Goal: Task Accomplishment & Management: Manage account settings

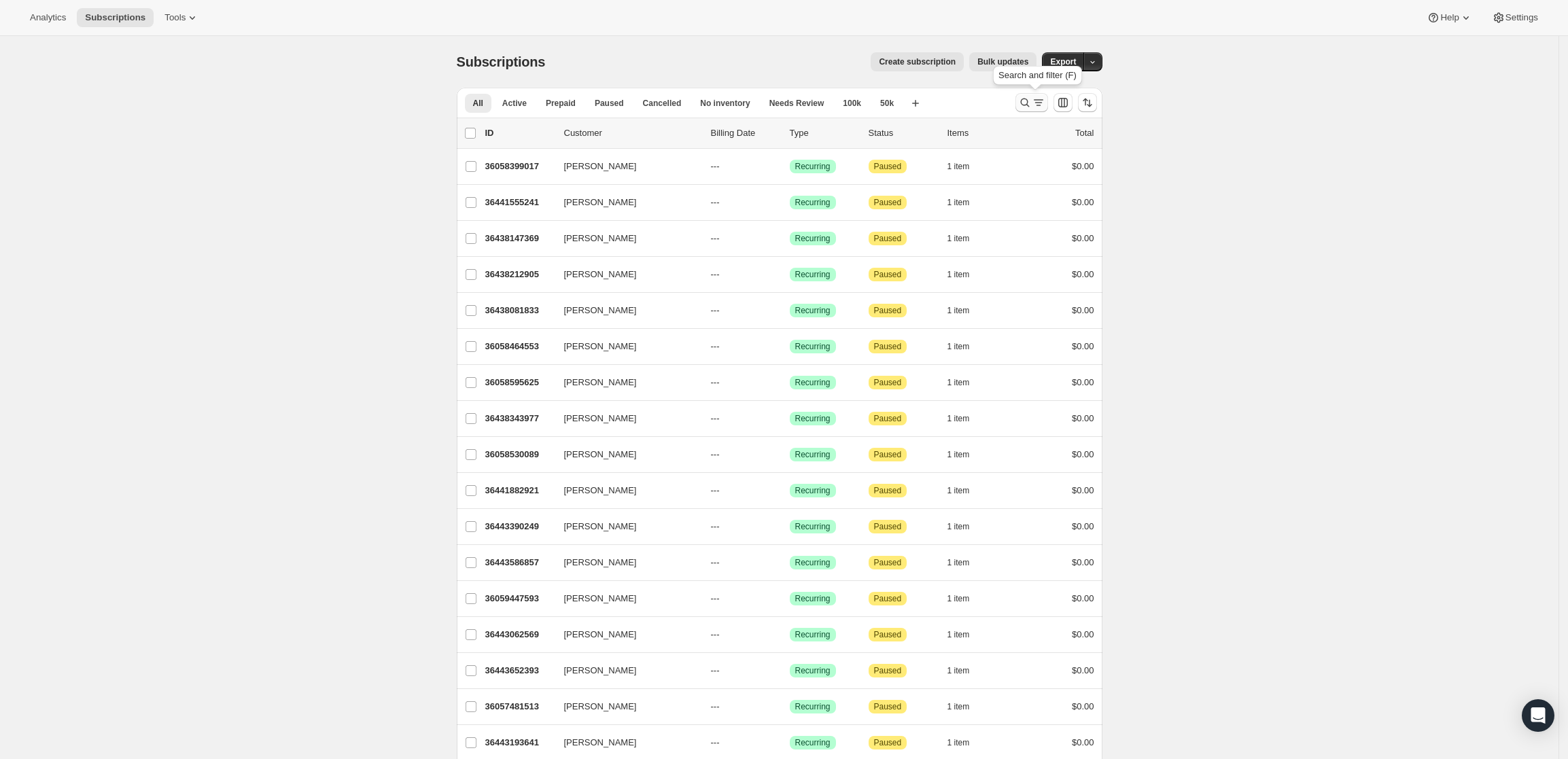
click at [1029, 101] on icon "Search and filter results" at bounding box center [1025, 102] width 9 height 9
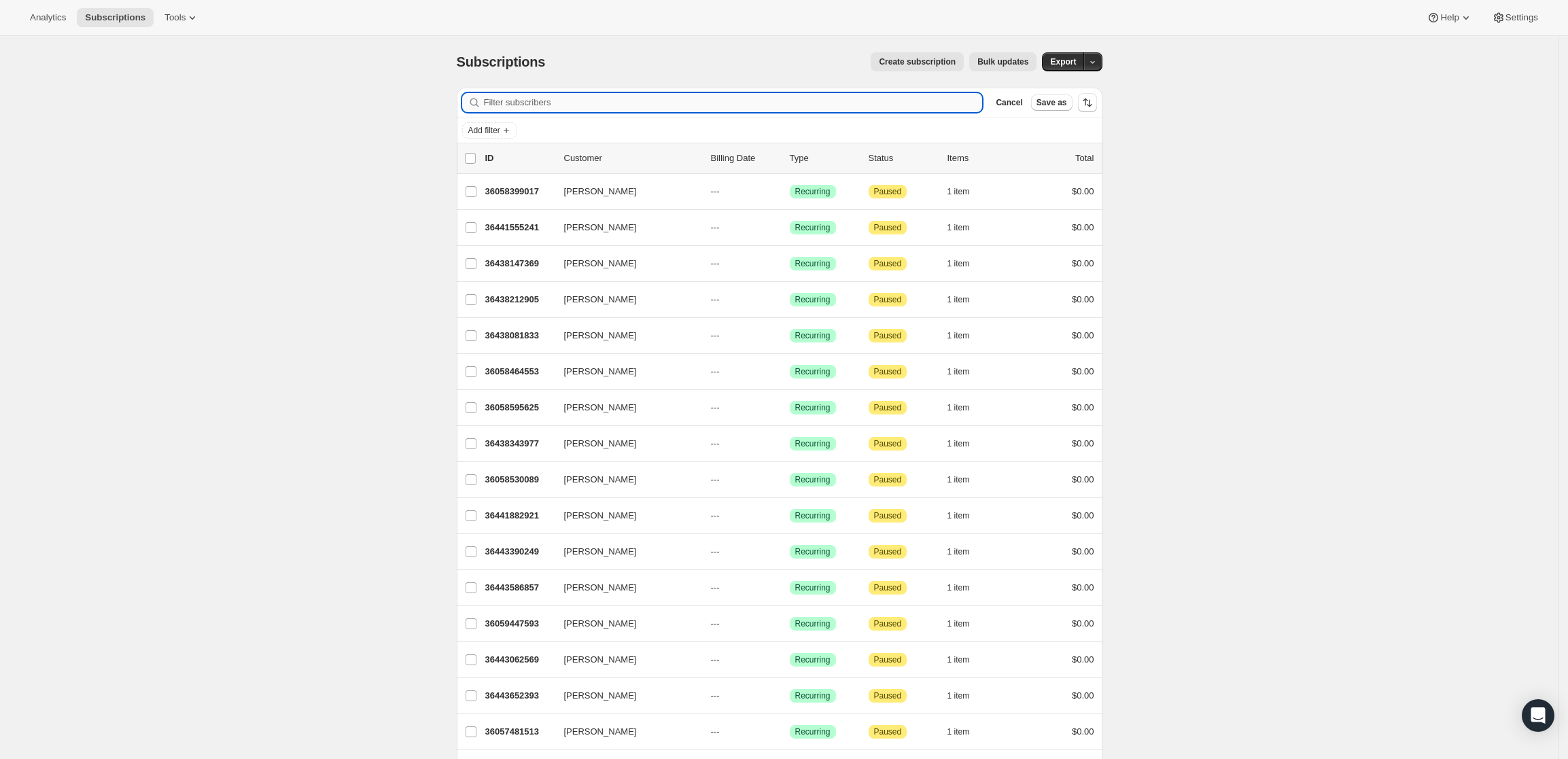
click at [703, 103] on input "Filter subscribers" at bounding box center [734, 102] width 499 height 19
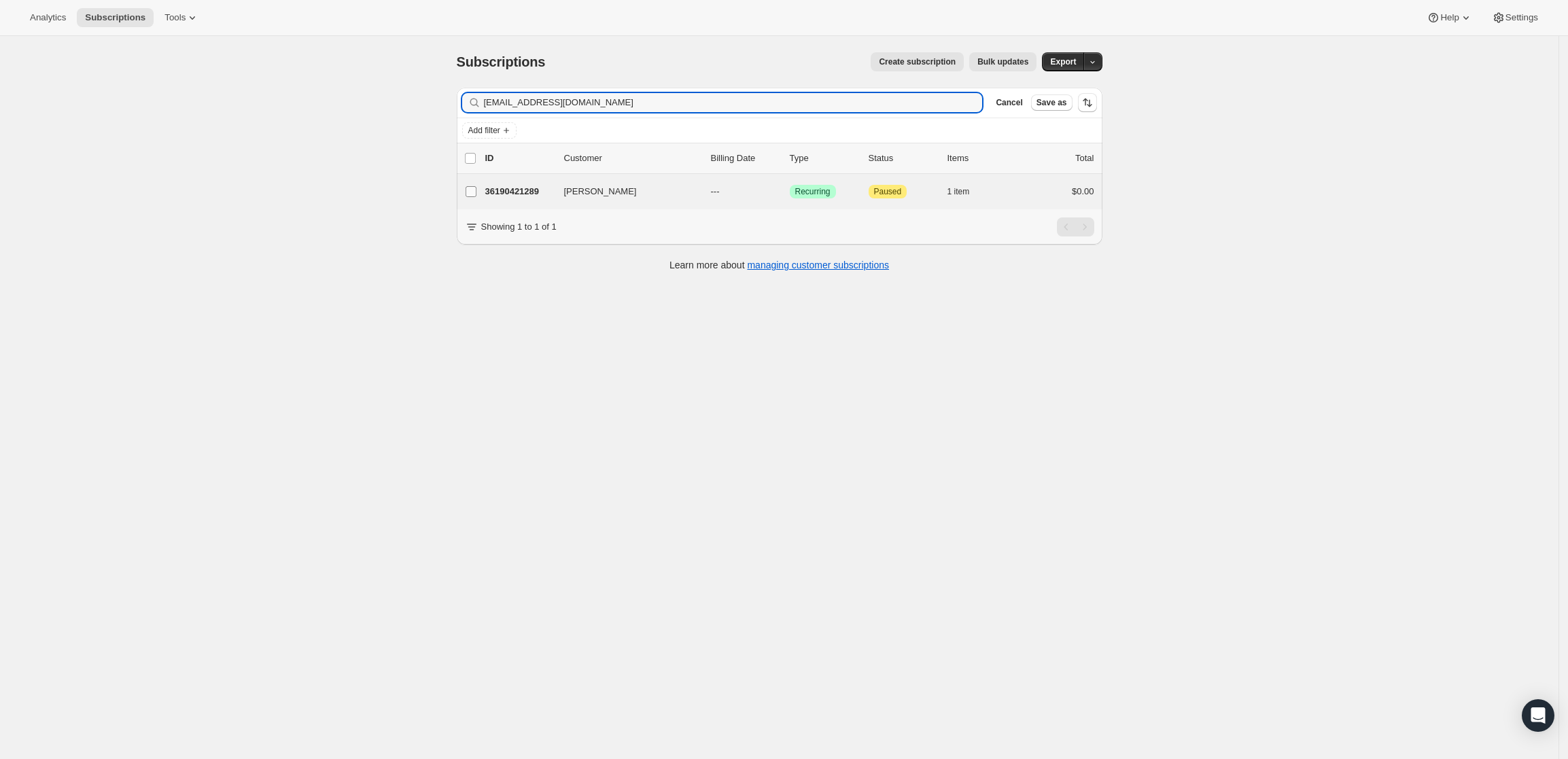
type input "[EMAIL_ADDRESS][DOMAIN_NAME]"
click at [474, 188] on input "Brennan Zerbe" at bounding box center [471, 191] width 11 height 11
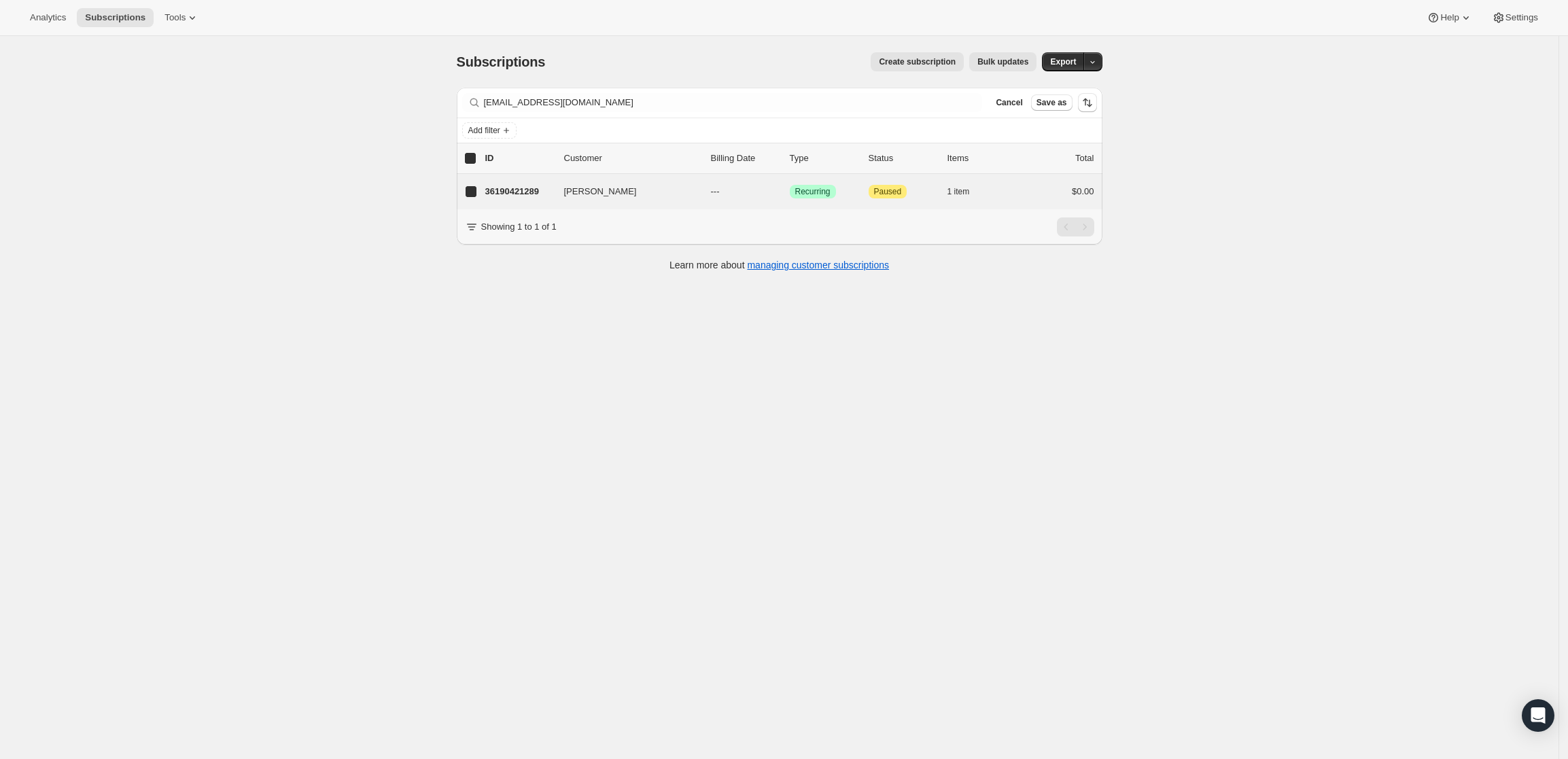
checkbox input "true"
click at [472, 190] on input "Brennan Zerbe" at bounding box center [471, 192] width 11 height 11
checkbox input "false"
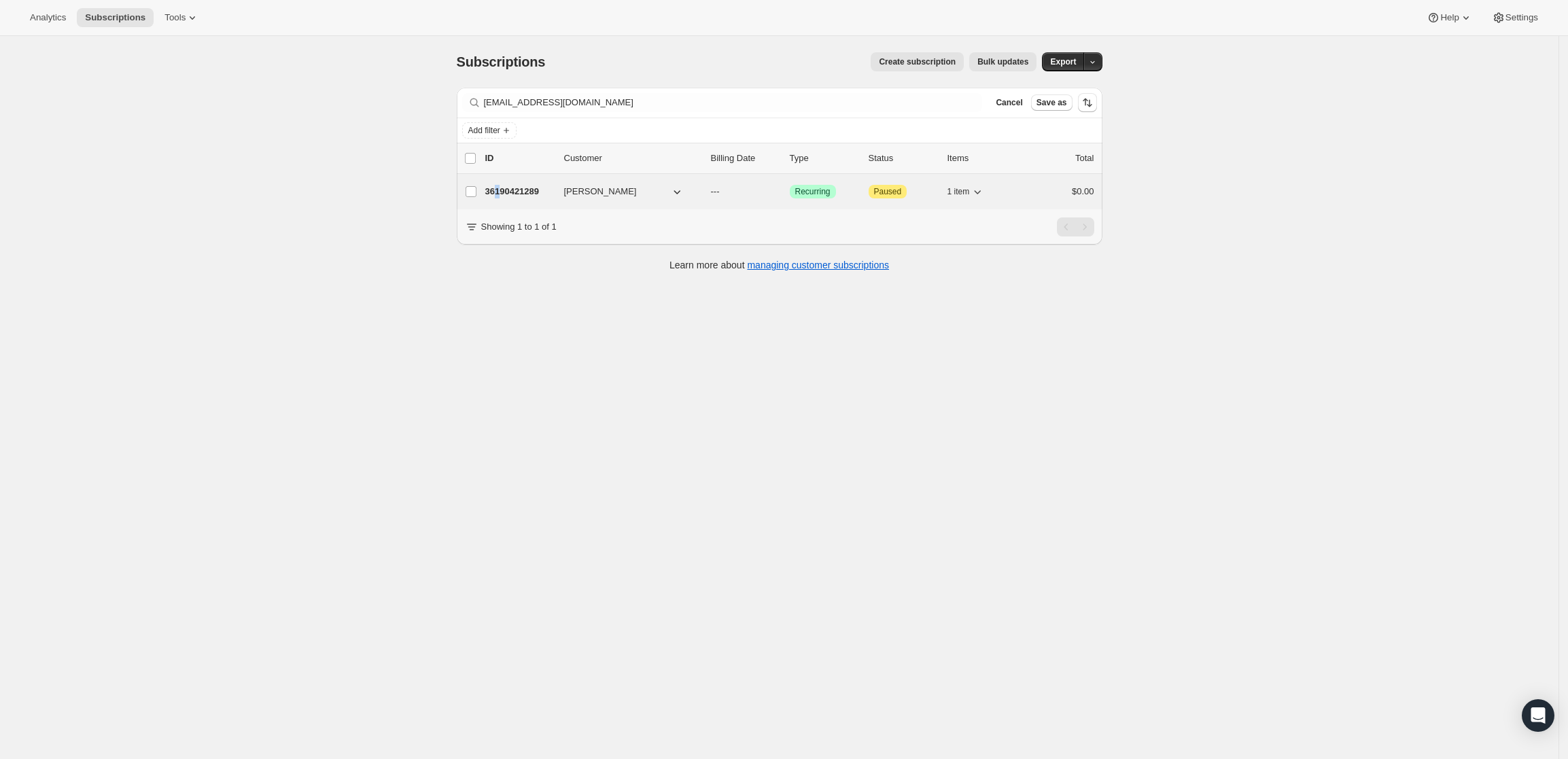
click at [502, 185] on p "36190421289" at bounding box center [519, 191] width 68 height 13
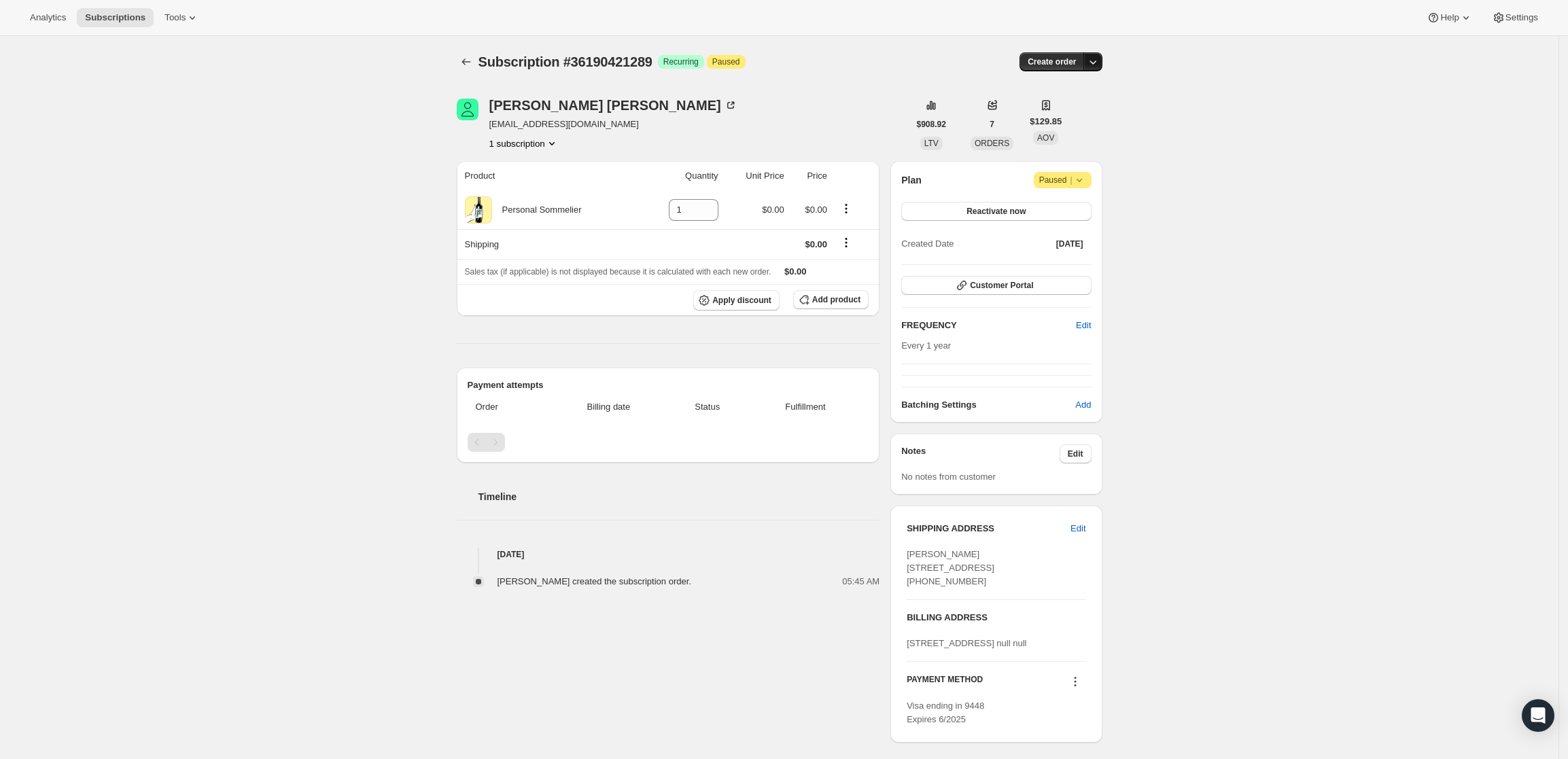
click at [1096, 62] on icon "button" at bounding box center [1093, 62] width 7 height 4
click at [1081, 115] on span "Create custom one-time order" at bounding box center [1039, 113] width 117 height 10
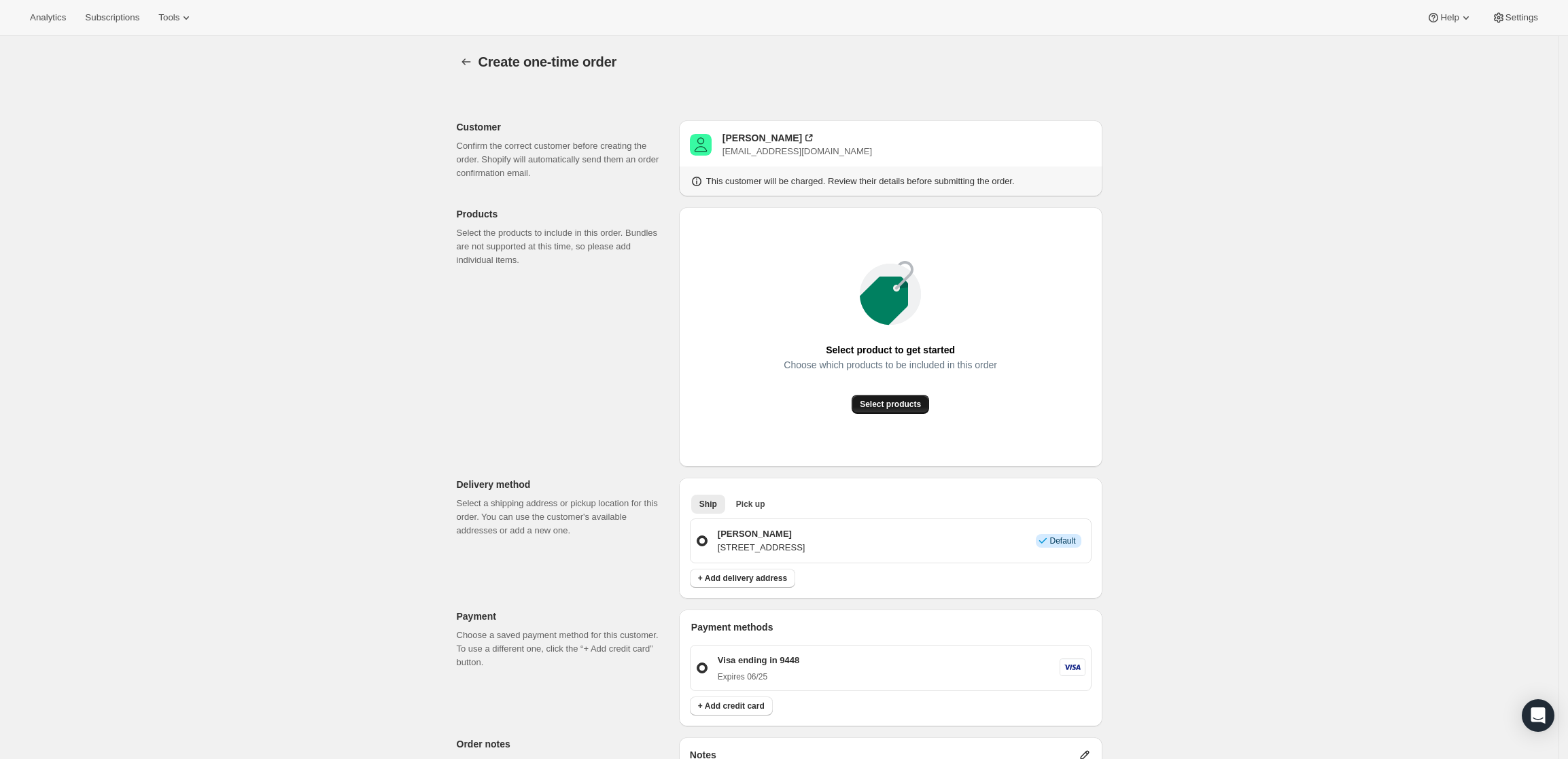
click at [883, 403] on span "Select products" at bounding box center [891, 404] width 62 height 11
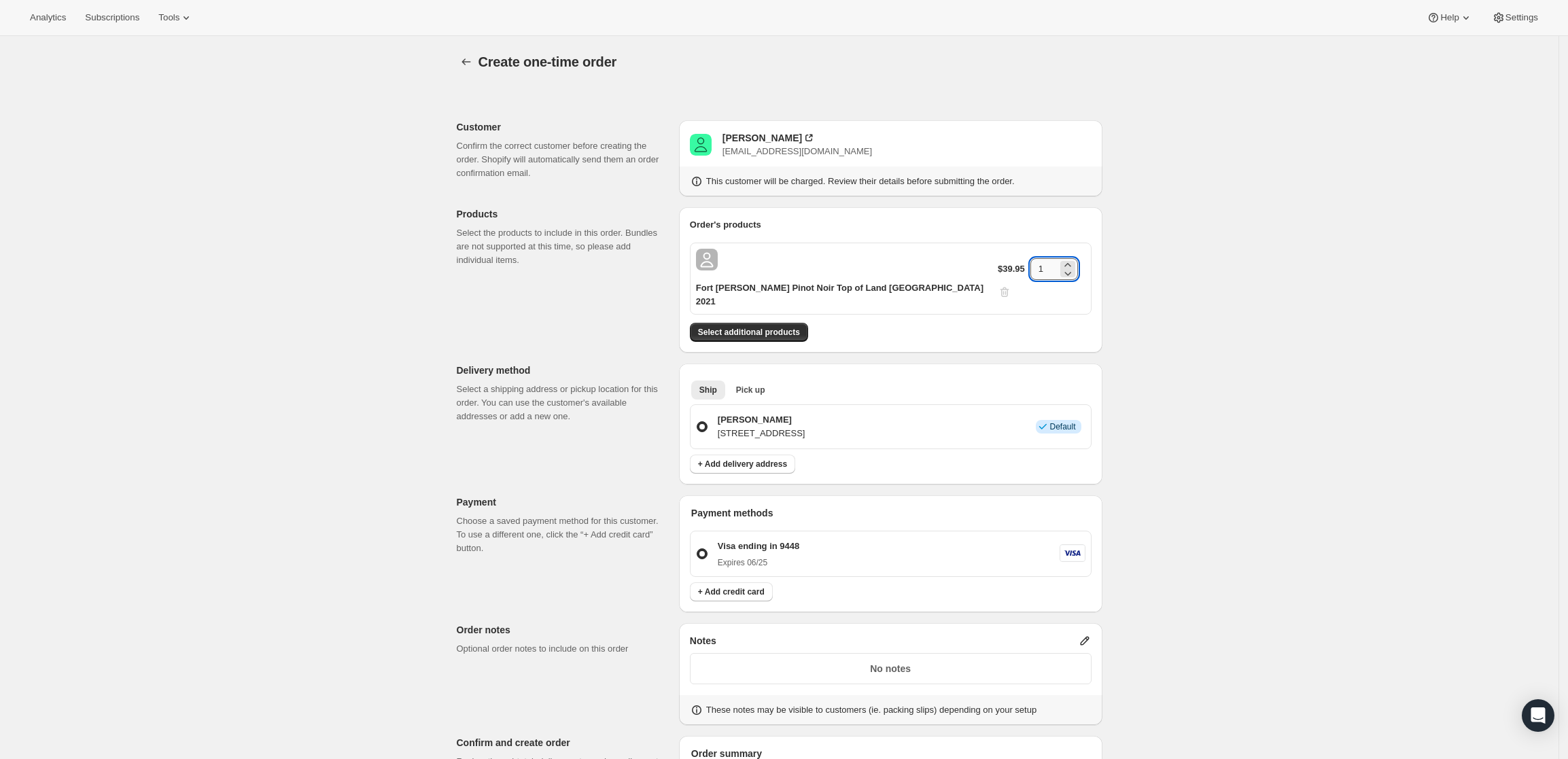
drag, startPoint x: 1036, startPoint y: 259, endPoint x: 1029, endPoint y: 259, distance: 7.0
click at [1031, 259] on input "1" at bounding box center [1044, 269] width 27 height 22
type input "4"
click at [1330, 289] on div "Create one-time order. This page is ready Create one-time order Customer Confir…" at bounding box center [779, 525] width 1559 height 979
click at [1289, 315] on div "Create one-time order. This page is ready Create one-time order Customer Confir…" at bounding box center [779, 525] width 1559 height 979
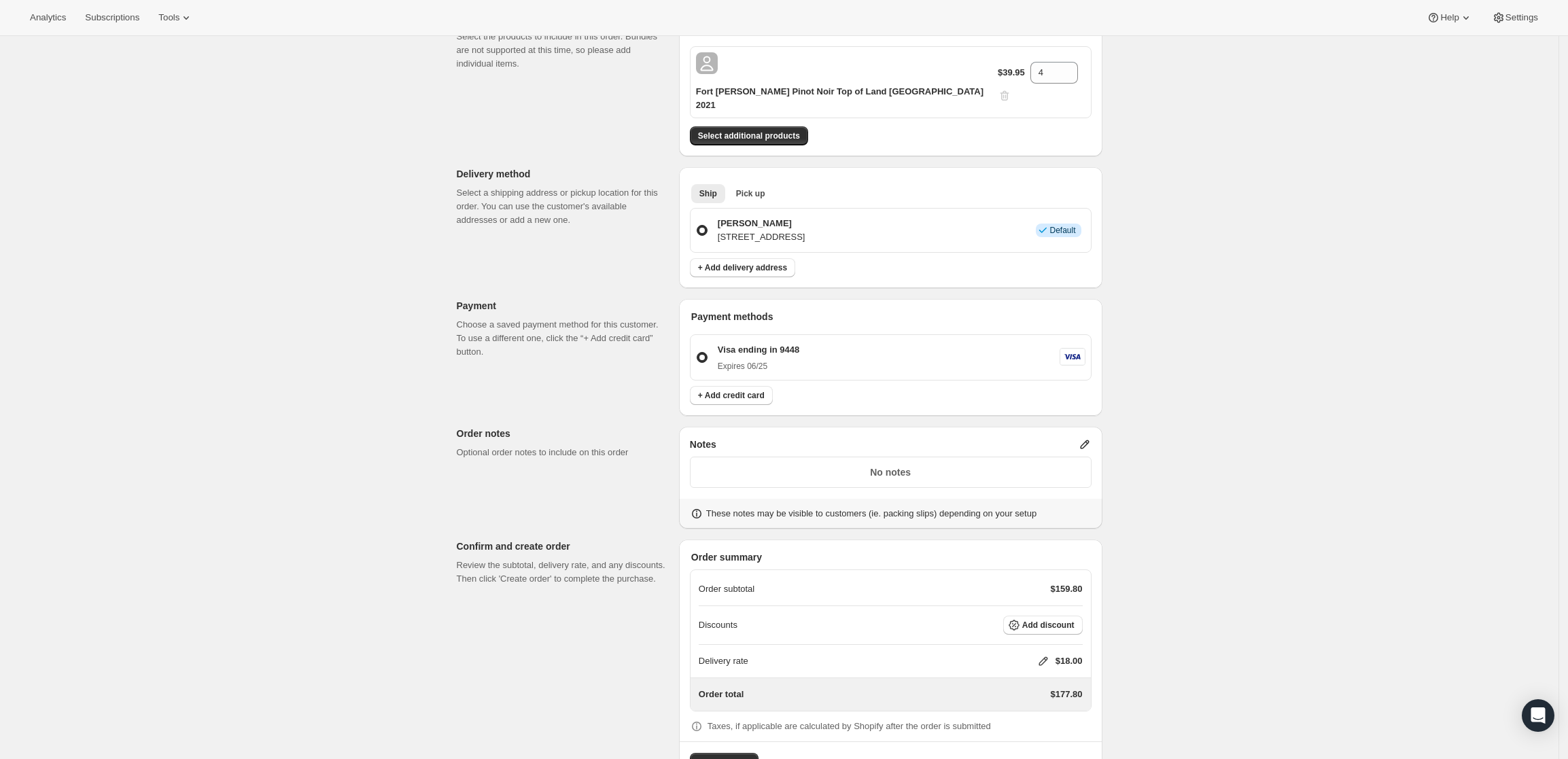
scroll to position [231, 0]
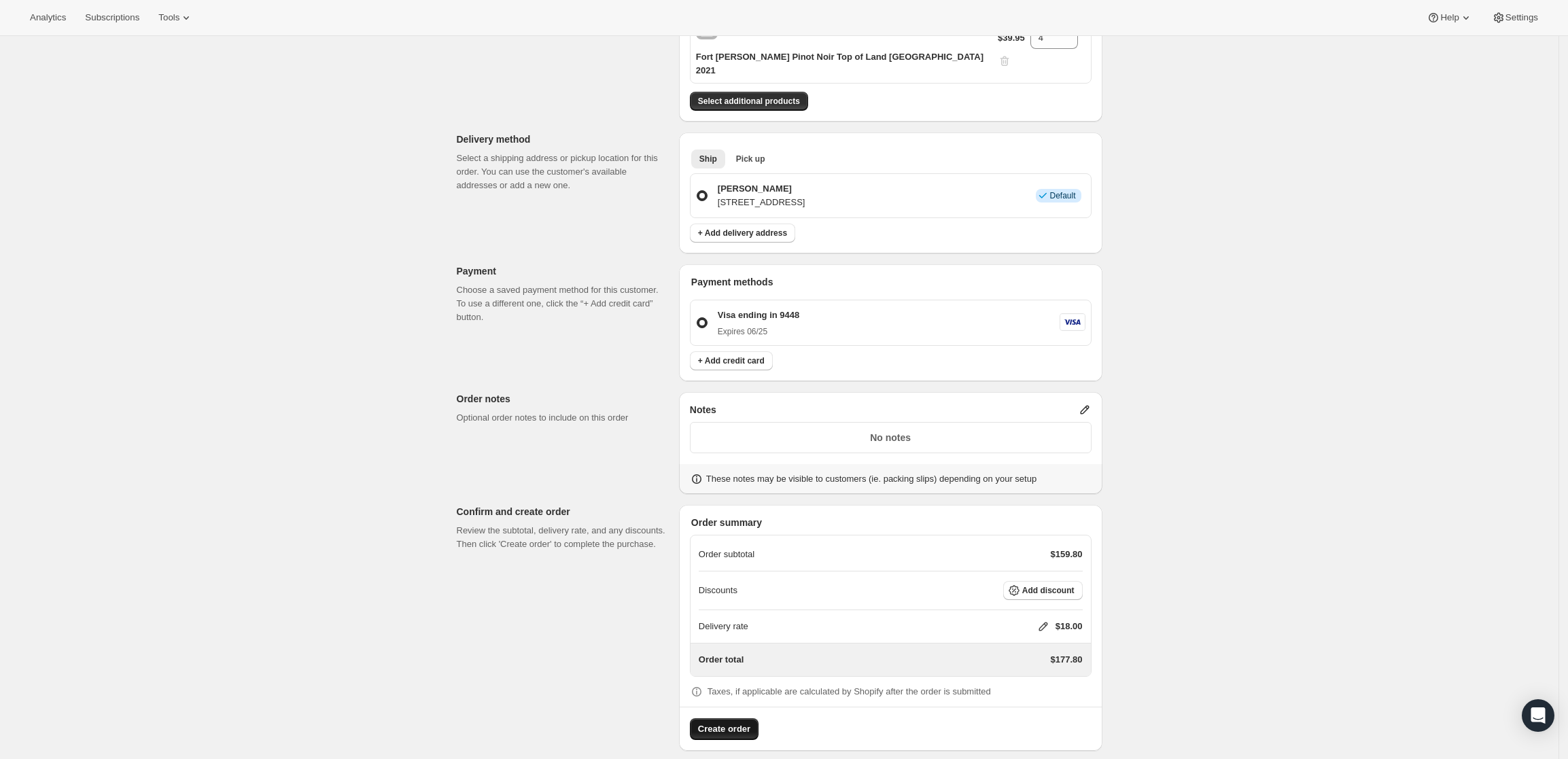
click at [700, 718] on button "Create order" at bounding box center [724, 729] width 69 height 22
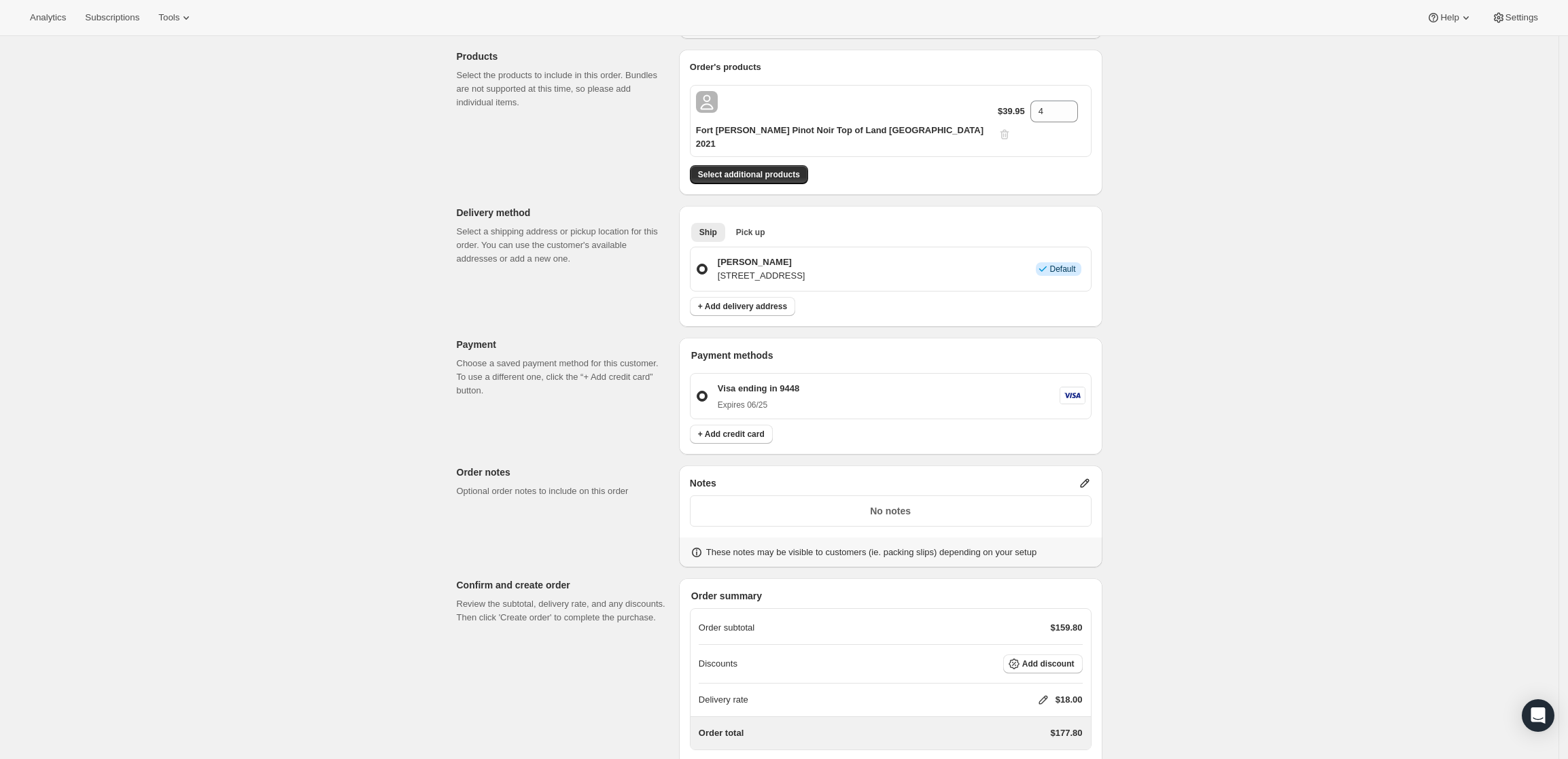
scroll to position [0, 0]
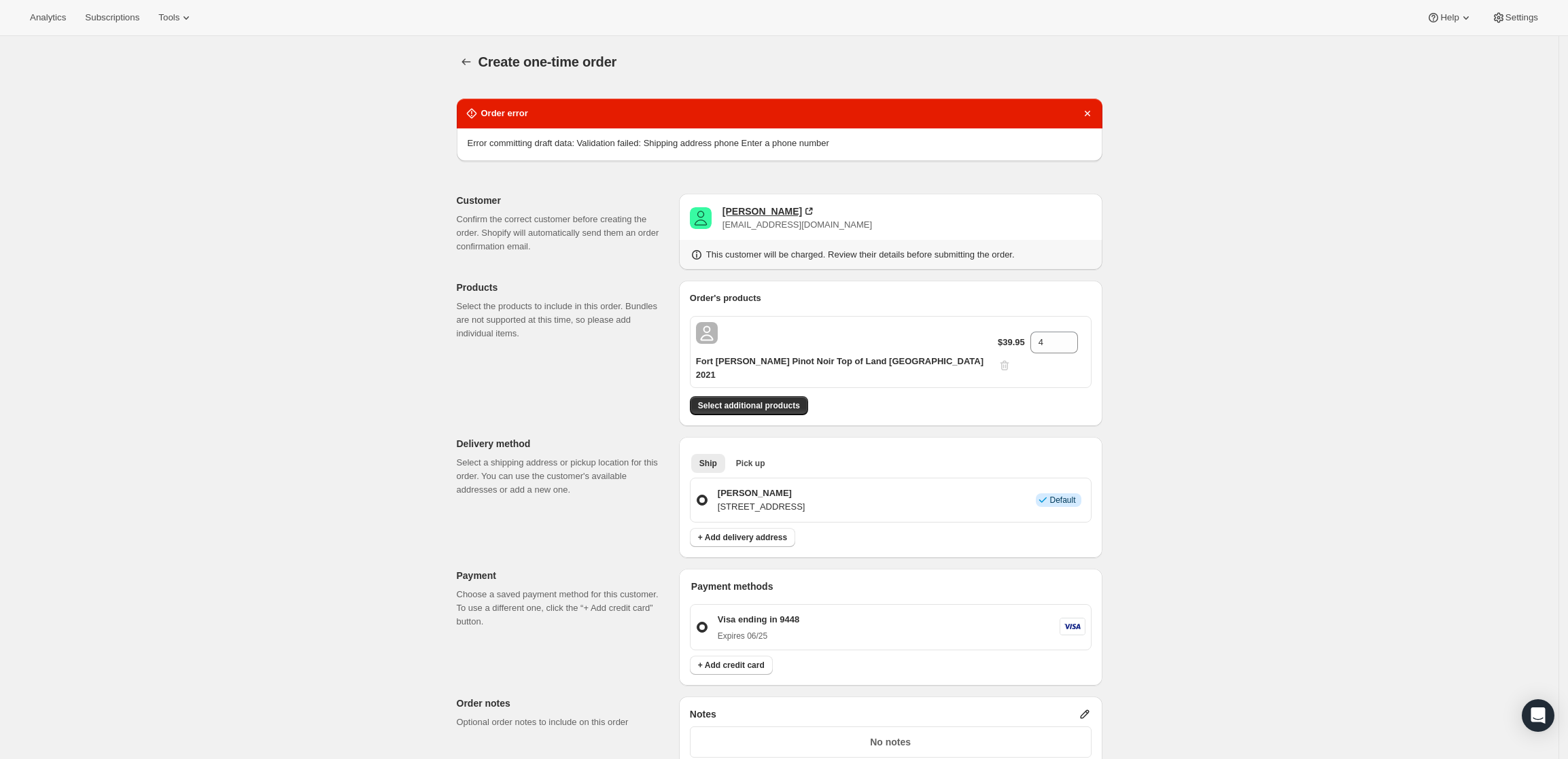
click at [757, 209] on div "Brennan Zerbe" at bounding box center [763, 211] width 80 height 13
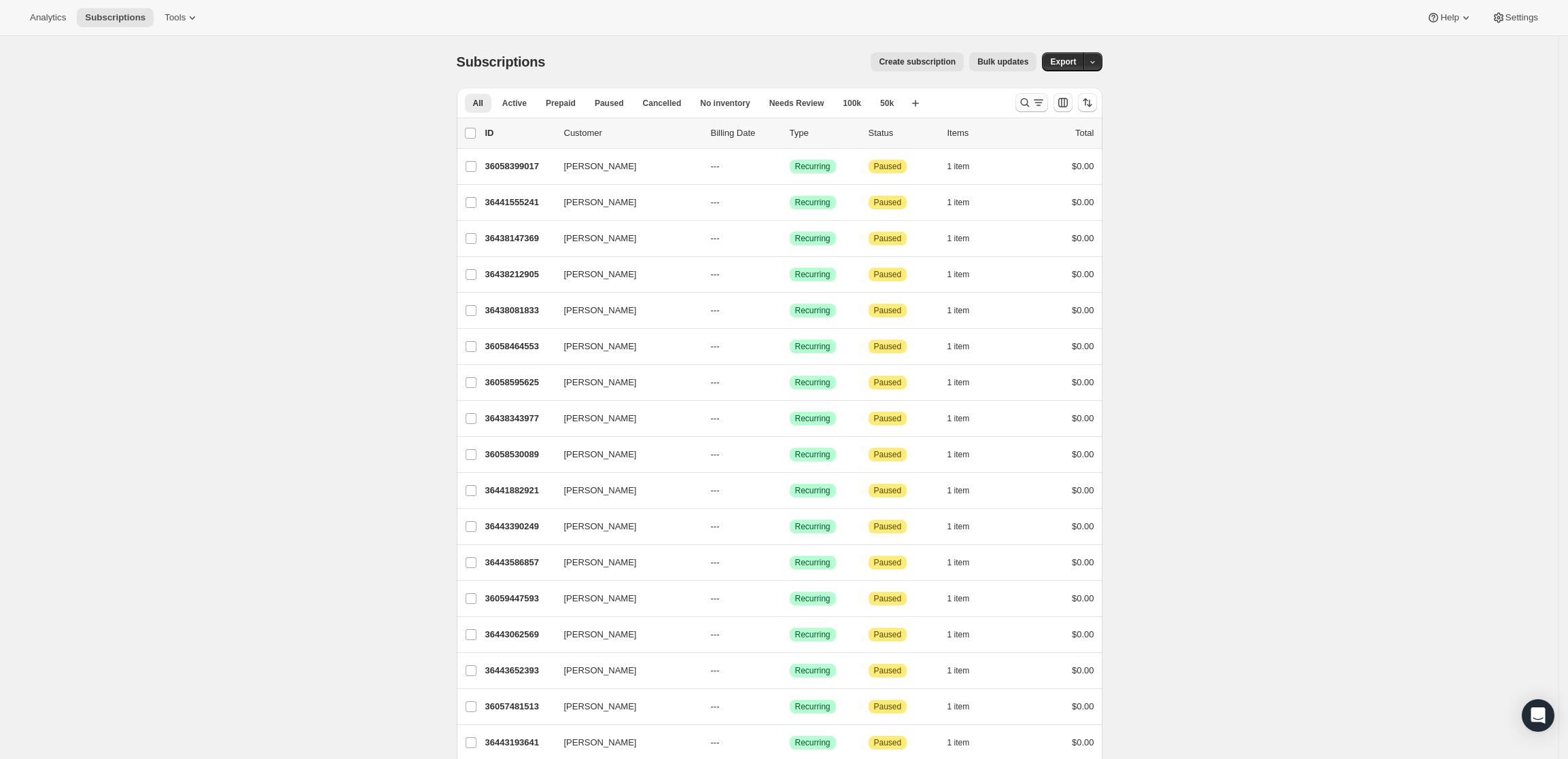
click at [1029, 99] on icon "Search and filter results" at bounding box center [1025, 102] width 13 height 13
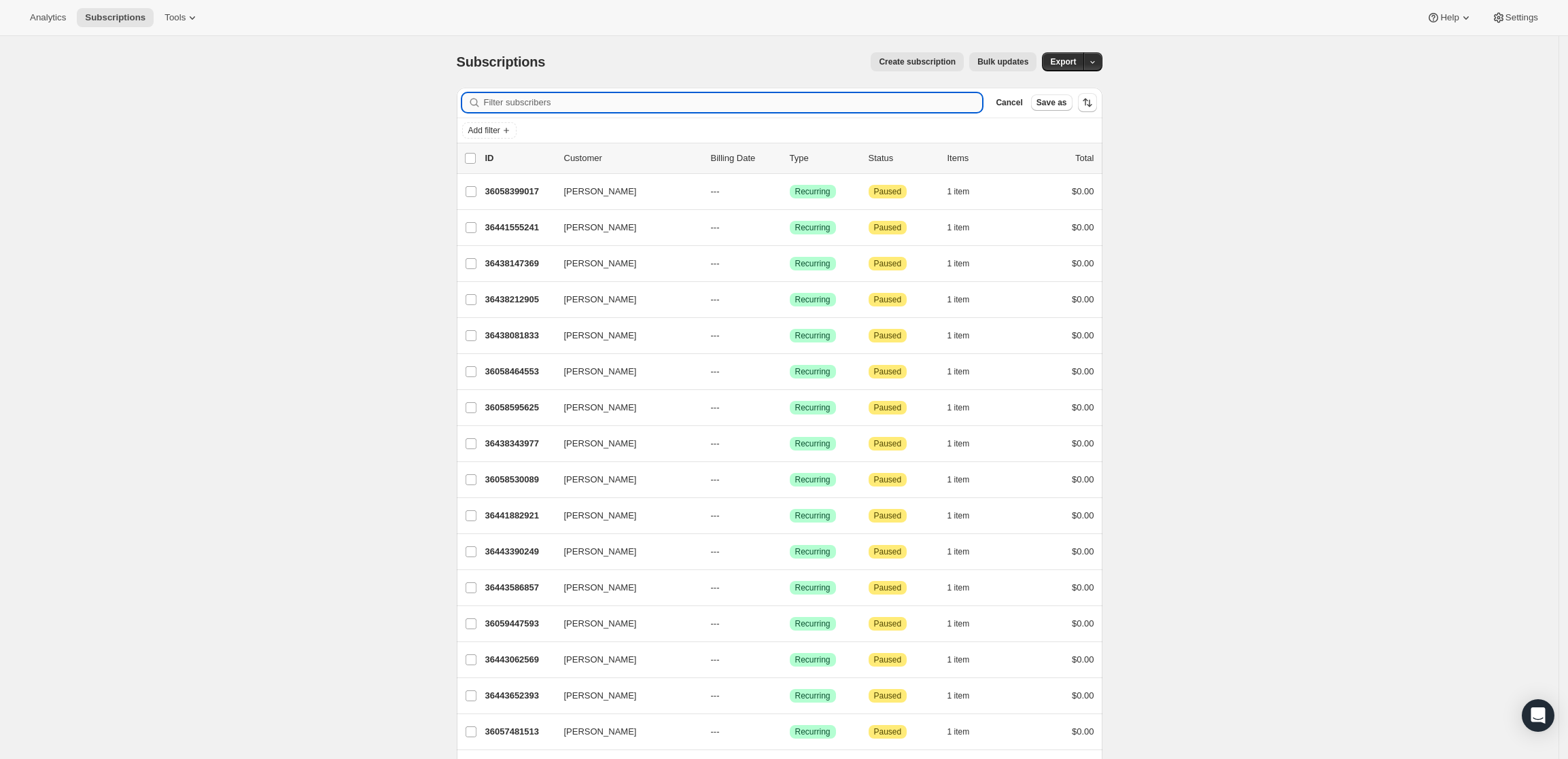
click at [839, 103] on input "Filter subscribers" at bounding box center [734, 102] width 499 height 19
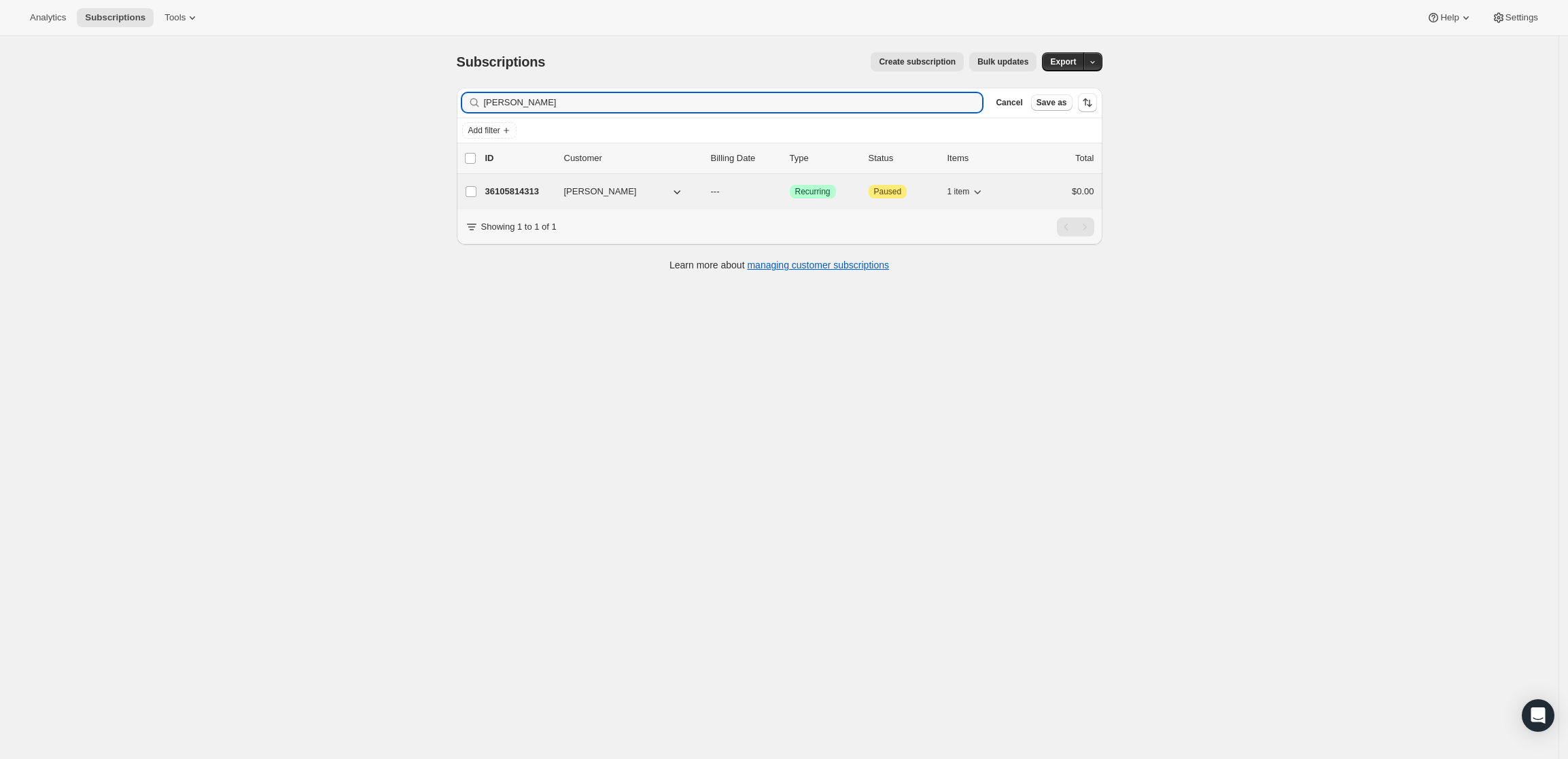
type input "john keady"
click at [518, 185] on p "36105814313" at bounding box center [519, 191] width 68 height 13
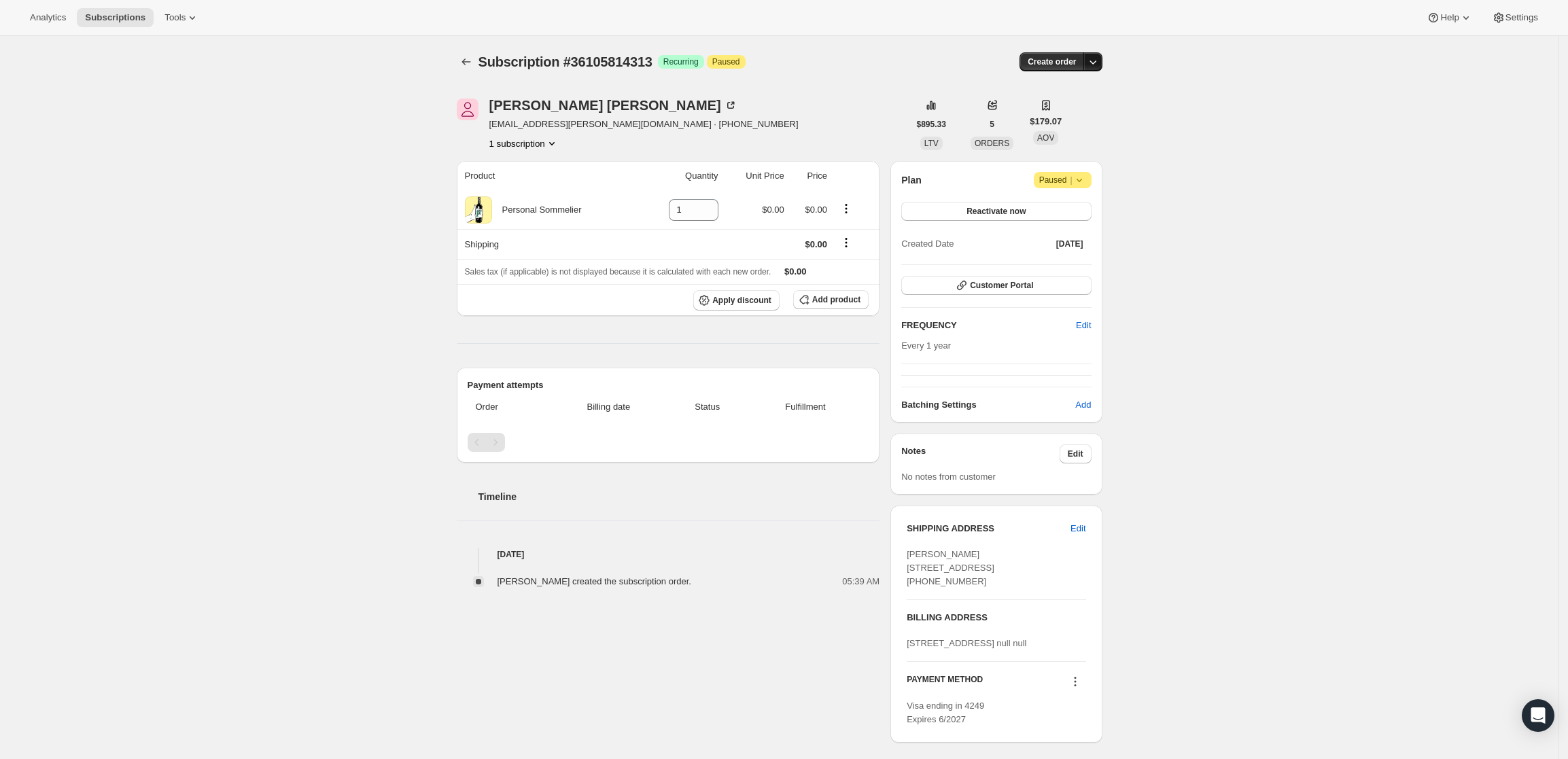
click at [1100, 55] on icon "button" at bounding box center [1093, 62] width 13 height 13
click at [1079, 108] on span "Create custom one-time order" at bounding box center [1039, 113] width 117 height 10
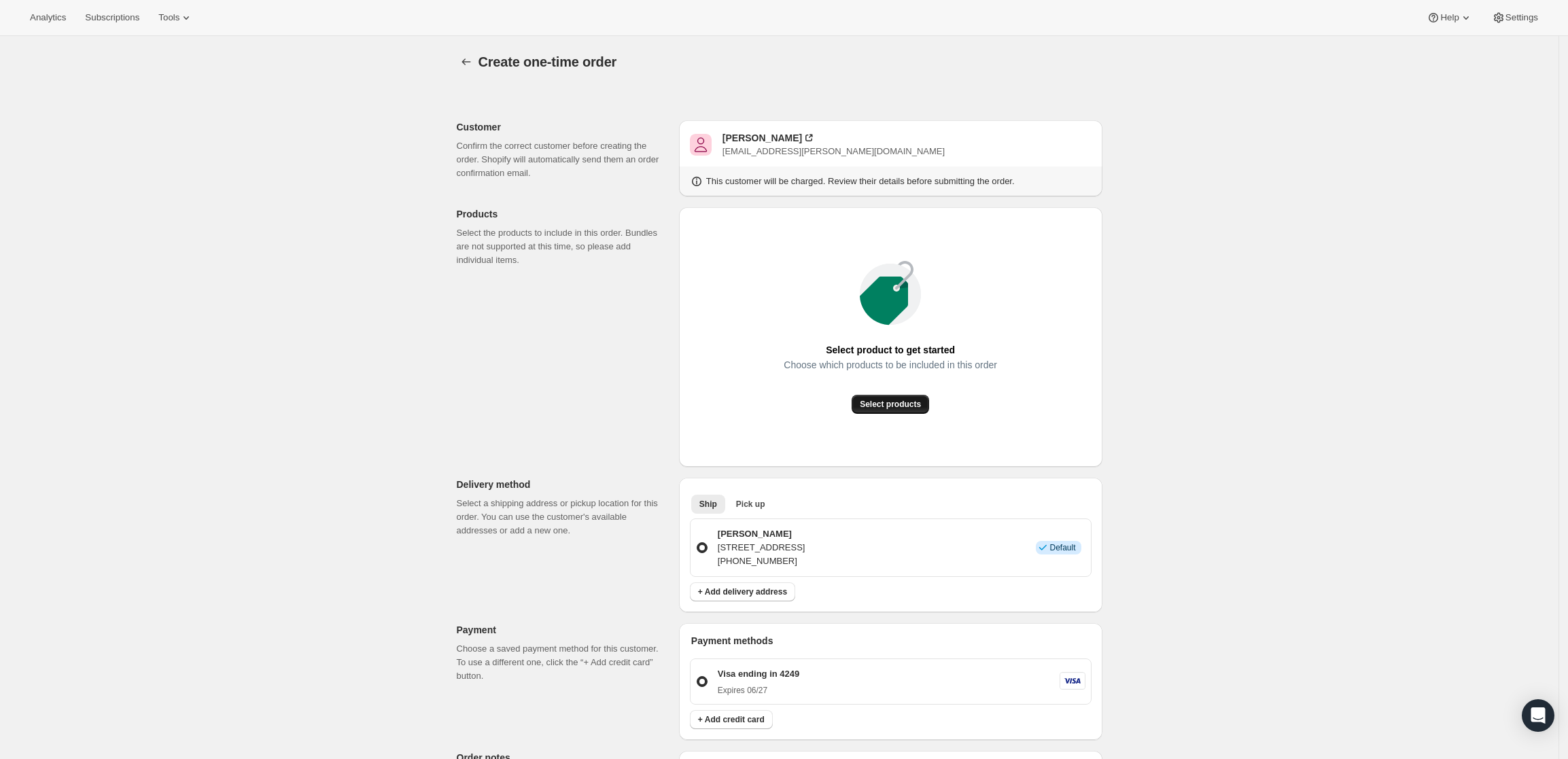
click at [919, 397] on button "Select products" at bounding box center [890, 404] width 77 height 19
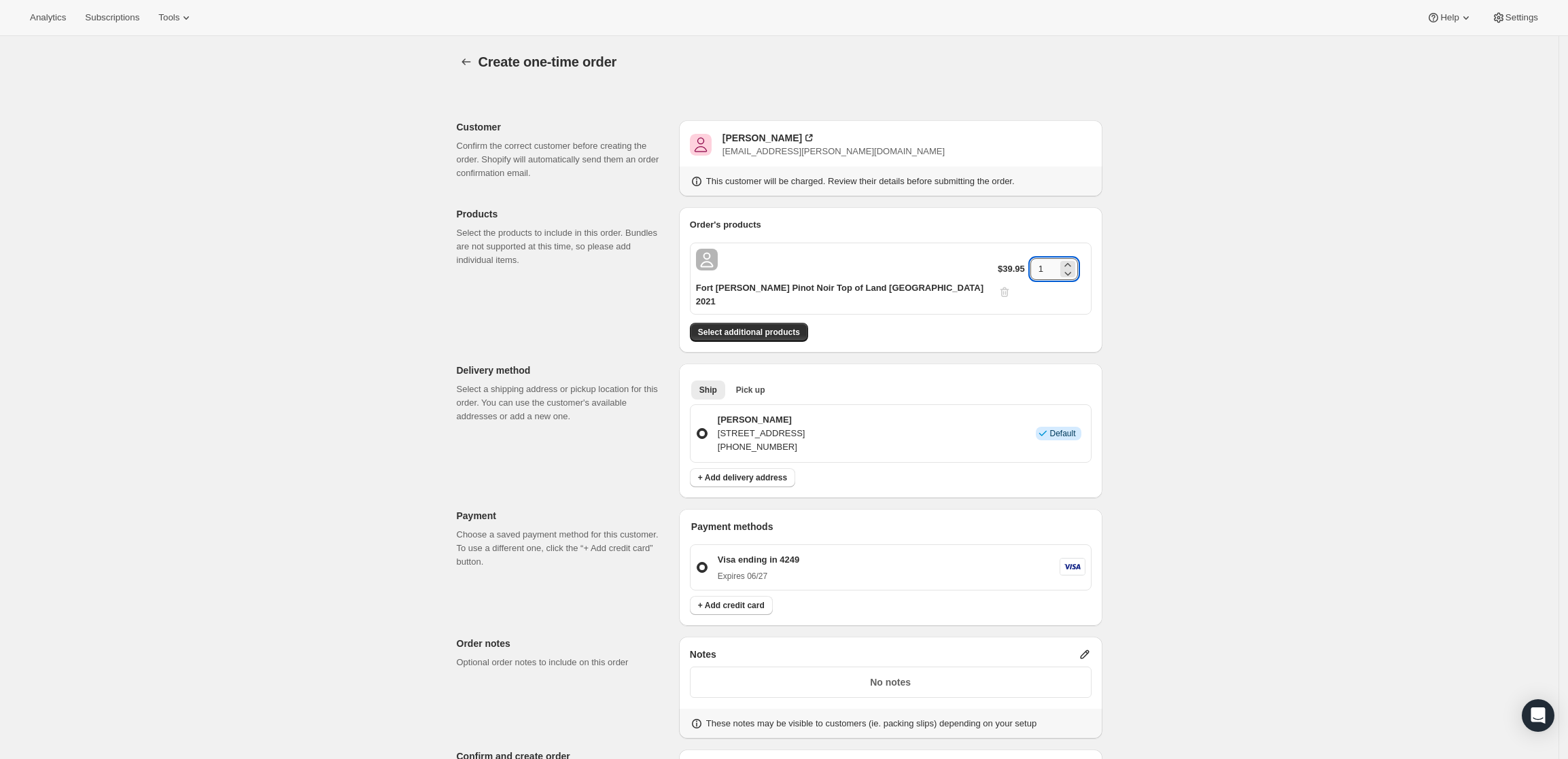
drag, startPoint x: 1042, startPoint y: 254, endPoint x: 1024, endPoint y: 257, distance: 18.2
click at [1031, 259] on input "1" at bounding box center [1044, 269] width 27 height 22
type input "6"
click at [1217, 307] on div "Create one-time order. This page is ready Create one-time order Customer Confir…" at bounding box center [779, 532] width 1559 height 993
click at [1185, 354] on div "Create one-time order. This page is ready Create one-time order Customer Confir…" at bounding box center [779, 526] width 1559 height 981
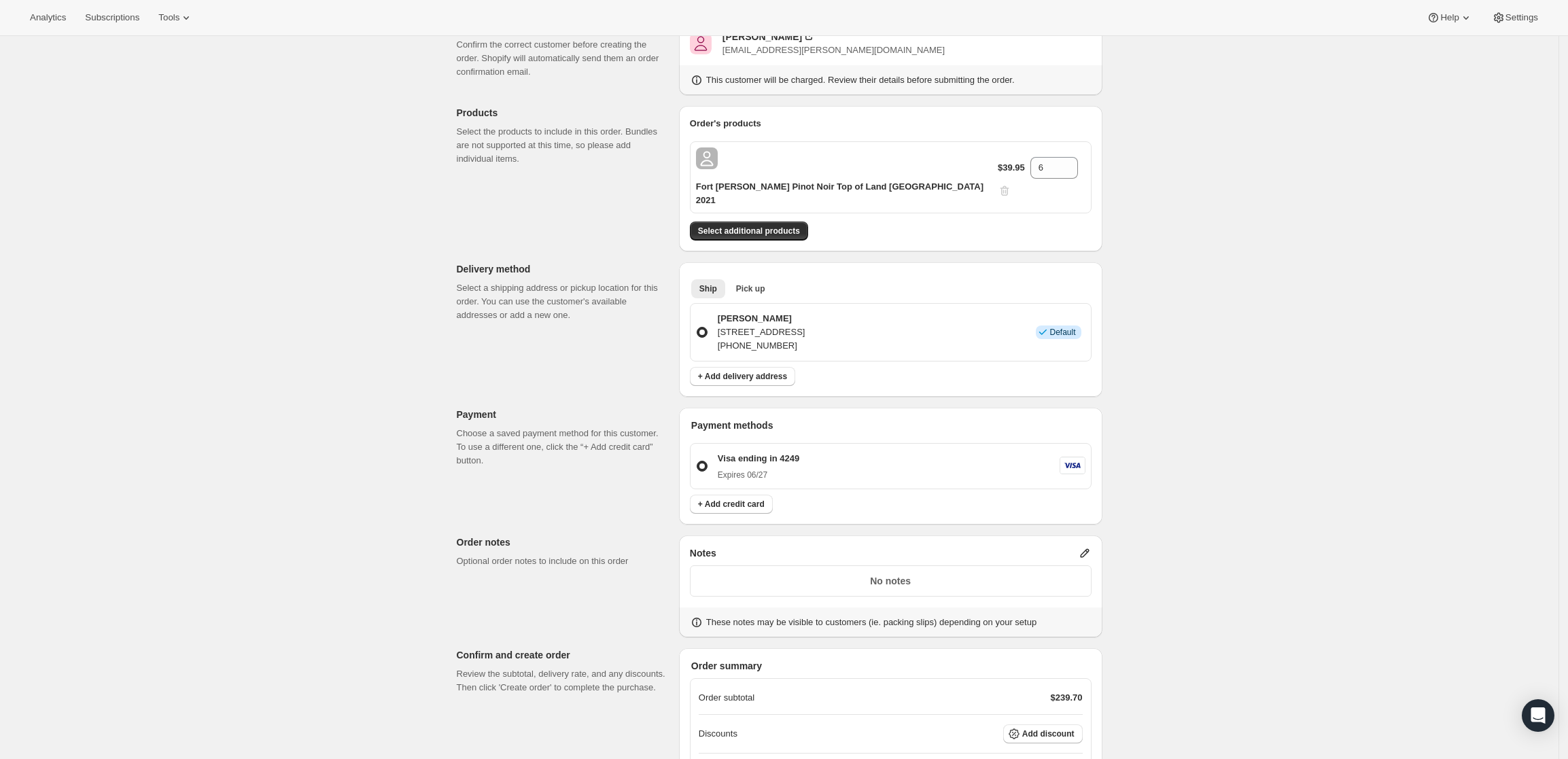
scroll to position [244, 0]
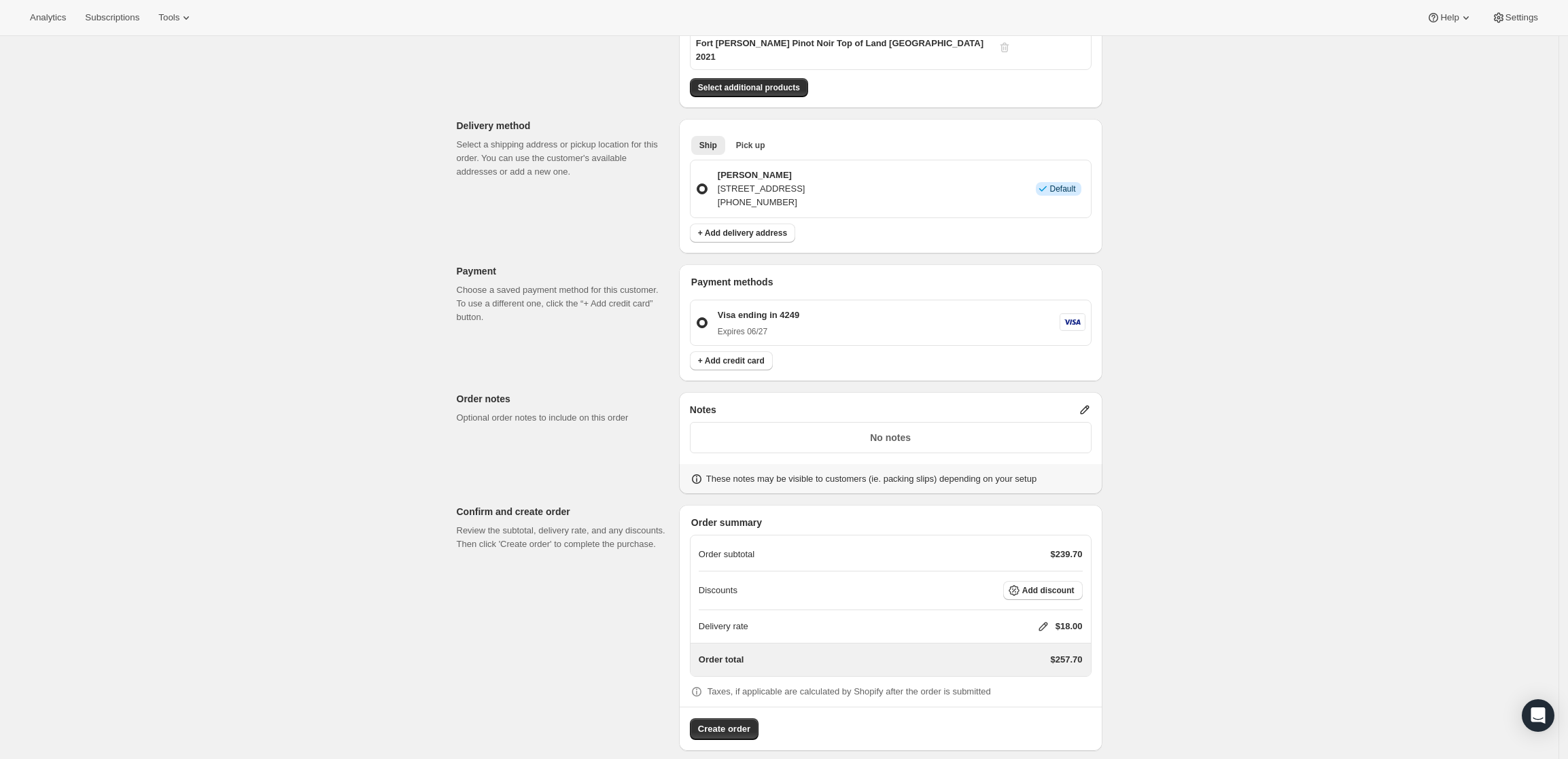
click at [1040, 619] on icon at bounding box center [1043, 626] width 13 height 13
click at [1044, 667] on input "0" at bounding box center [1050, 663] width 122 height 22
type input "0"
click at [1046, 697] on span "Save" at bounding box center [1041, 694] width 19 height 11
click at [811, 431] on p "No notes" at bounding box center [891, 437] width 384 height 13
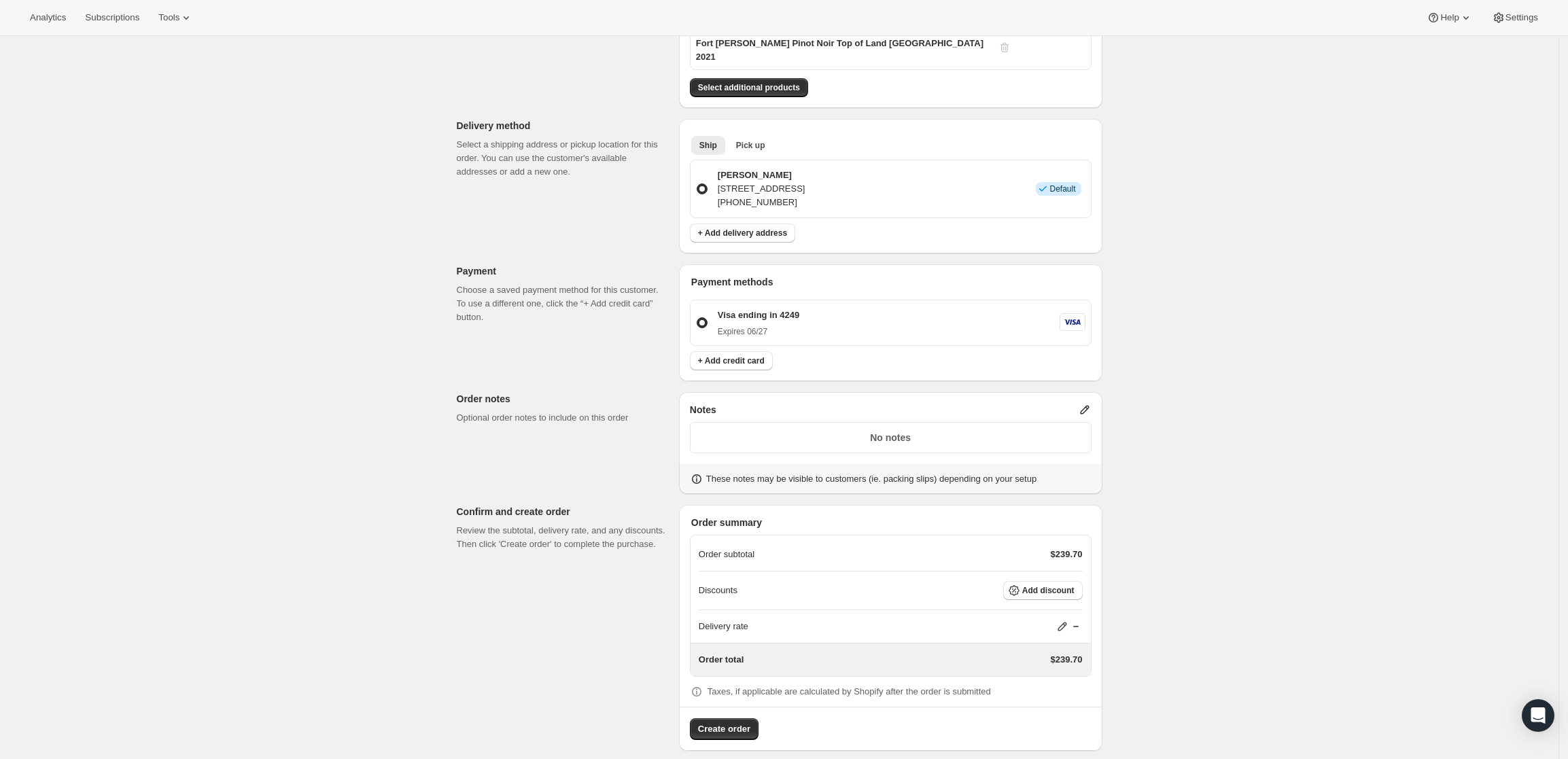
click at [1084, 403] on icon at bounding box center [1085, 410] width 13 height 13
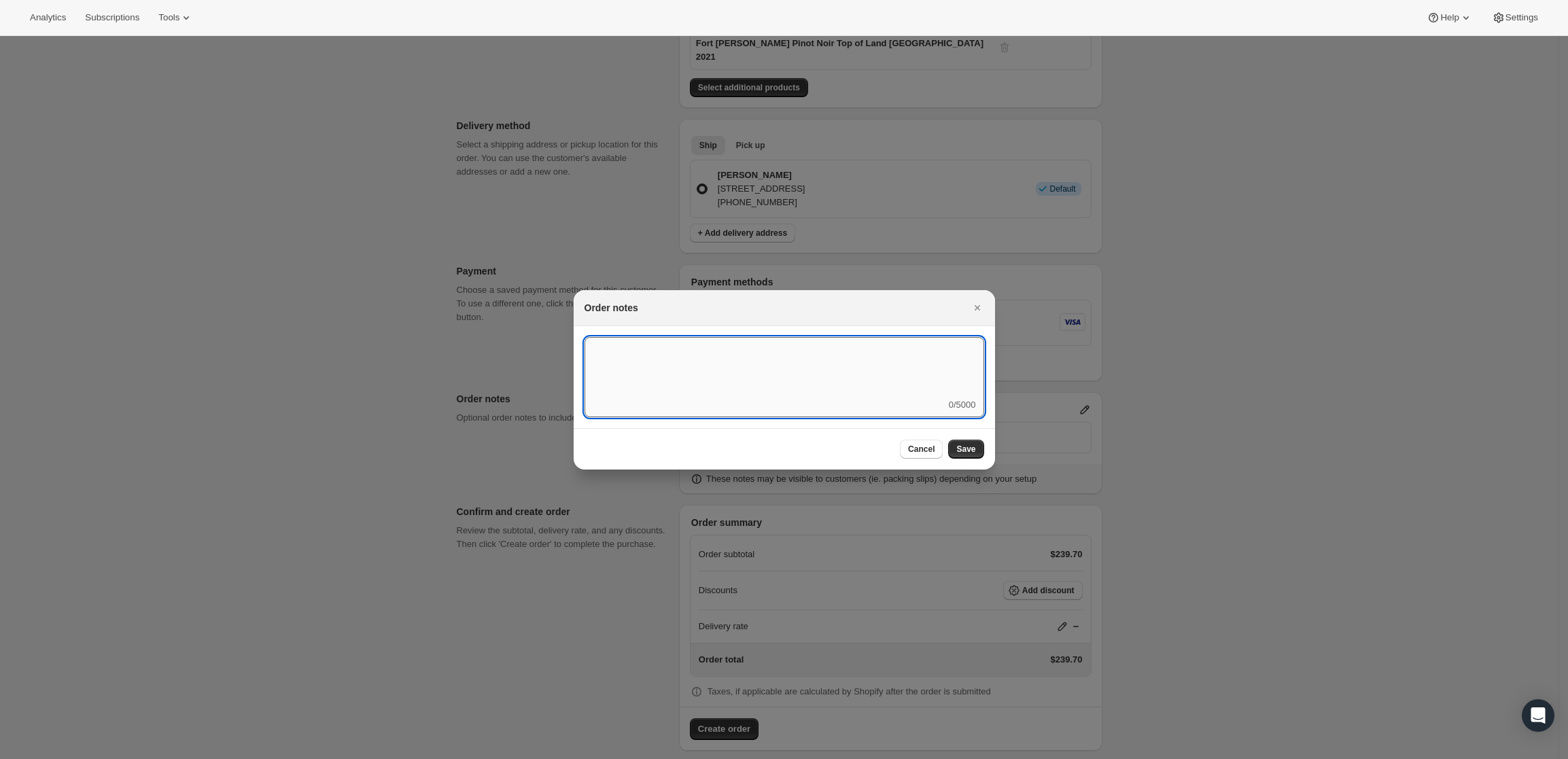
click at [761, 388] on textarea ":rd5:" at bounding box center [784, 367] width 399 height 62
type textarea "FedEx Ground"
click at [968, 448] on span "Save" at bounding box center [966, 449] width 19 height 11
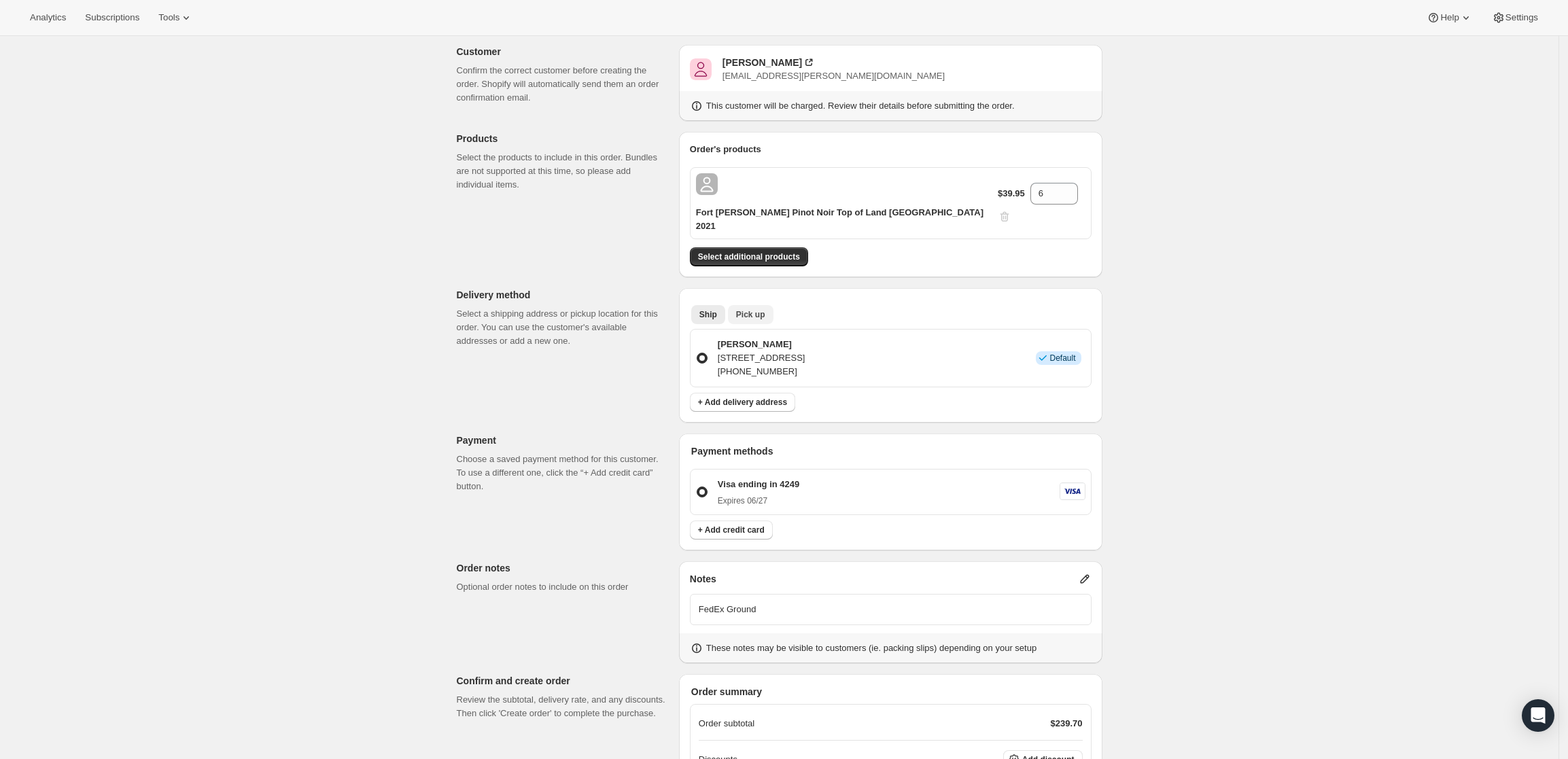
scroll to position [0, 0]
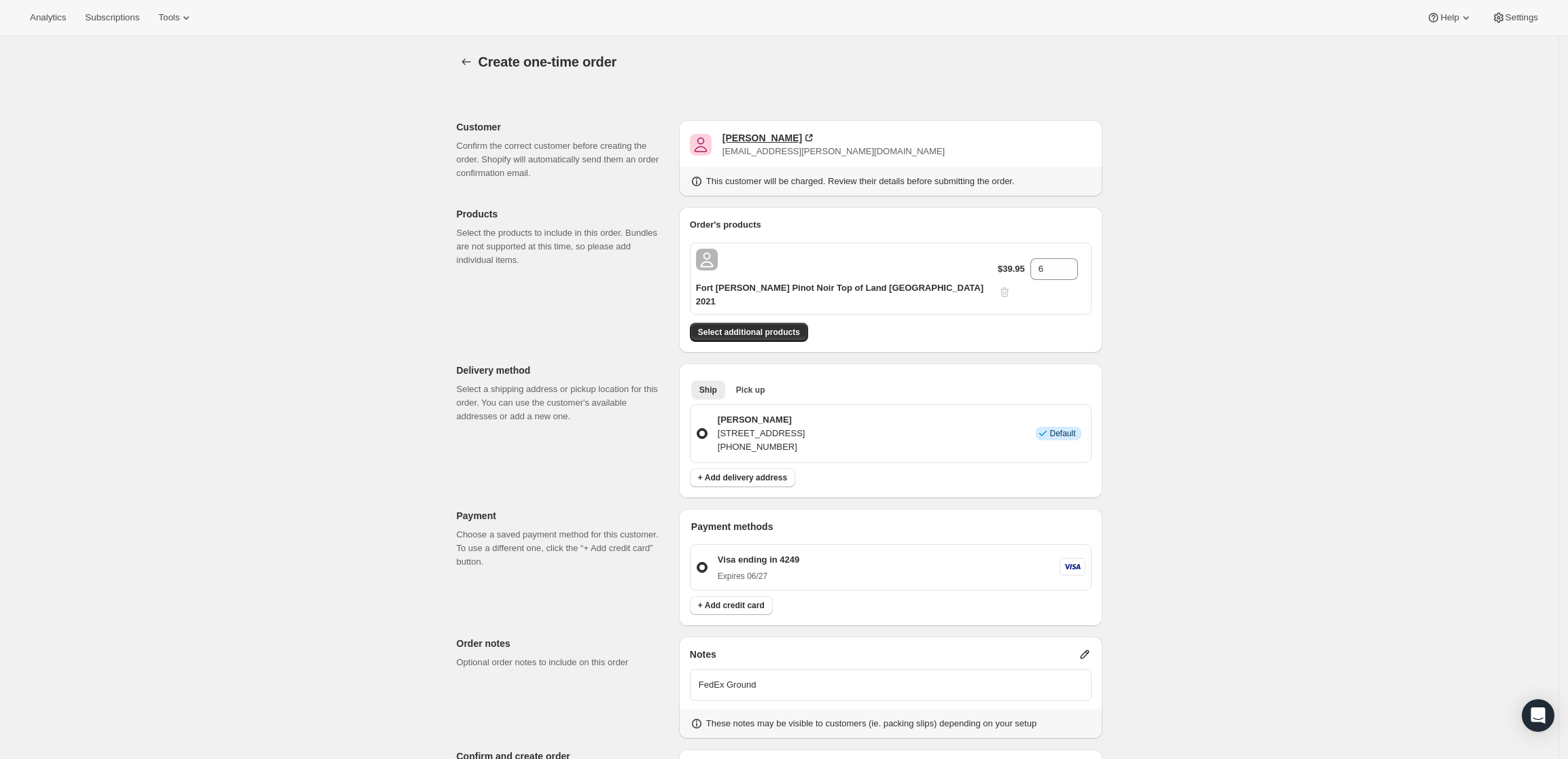
click at [752, 136] on div "John Keady" at bounding box center [763, 138] width 80 height 13
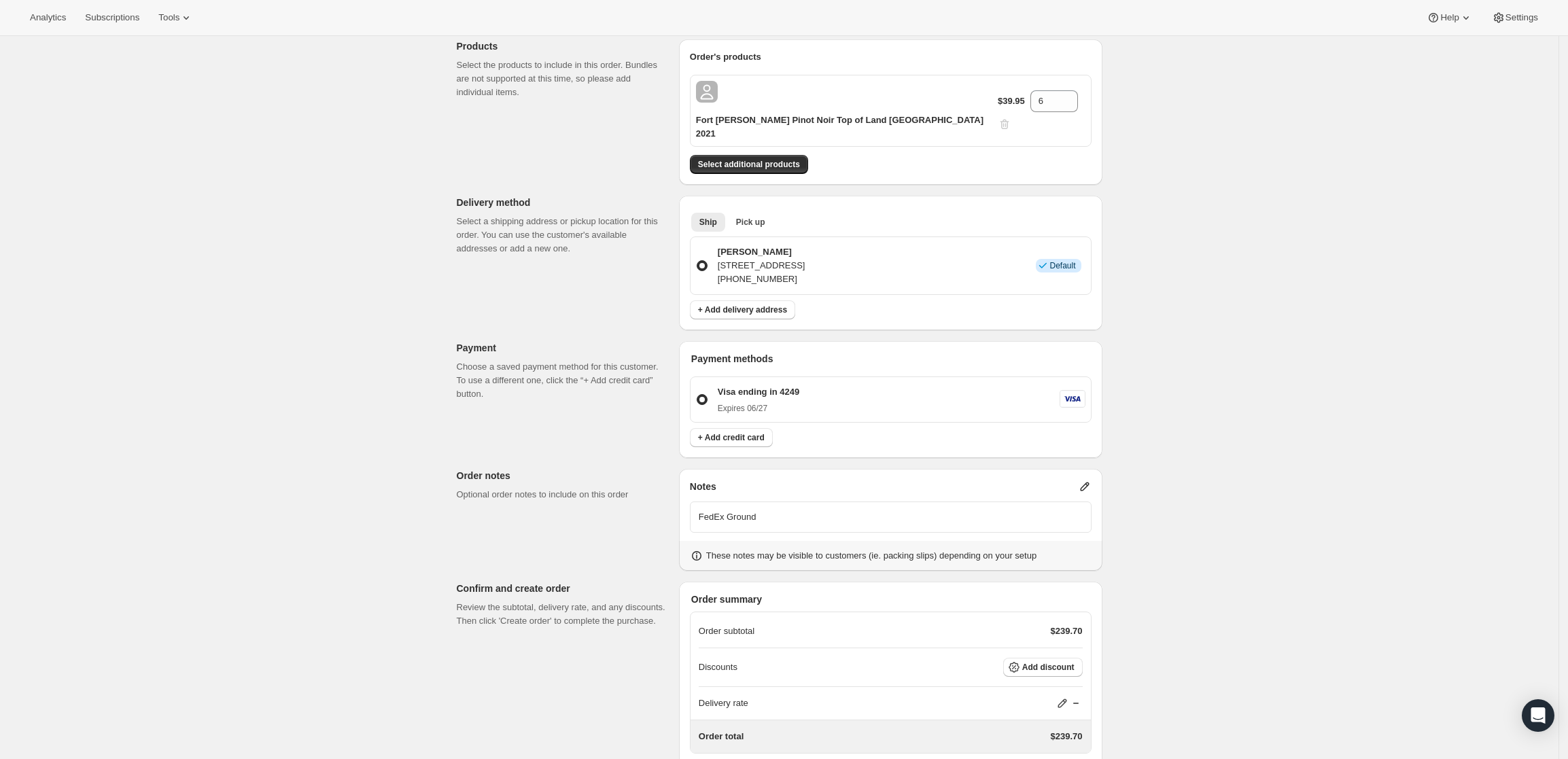
scroll to position [244, 0]
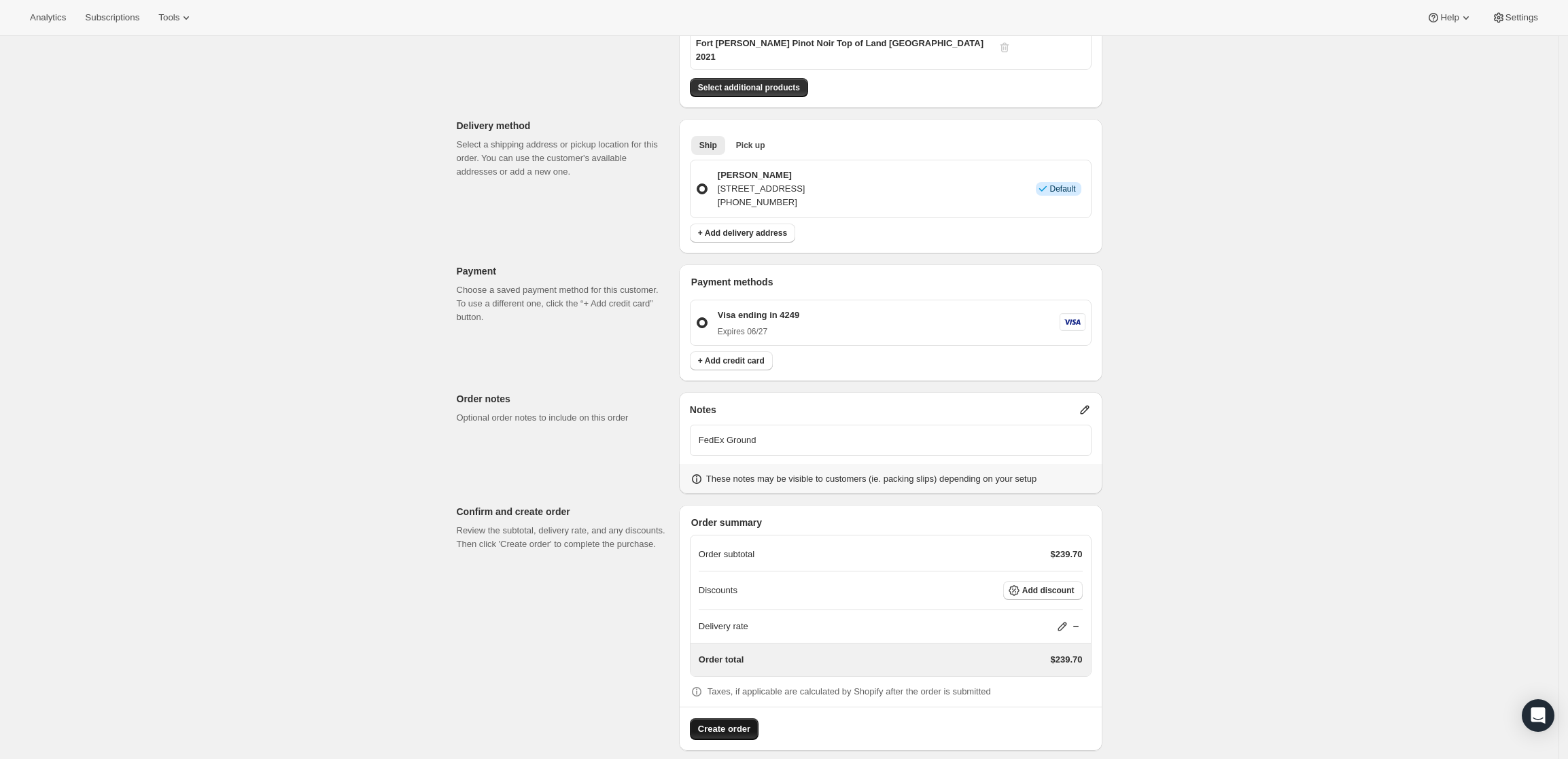
click at [727, 722] on span "Create order" at bounding box center [724, 729] width 52 height 13
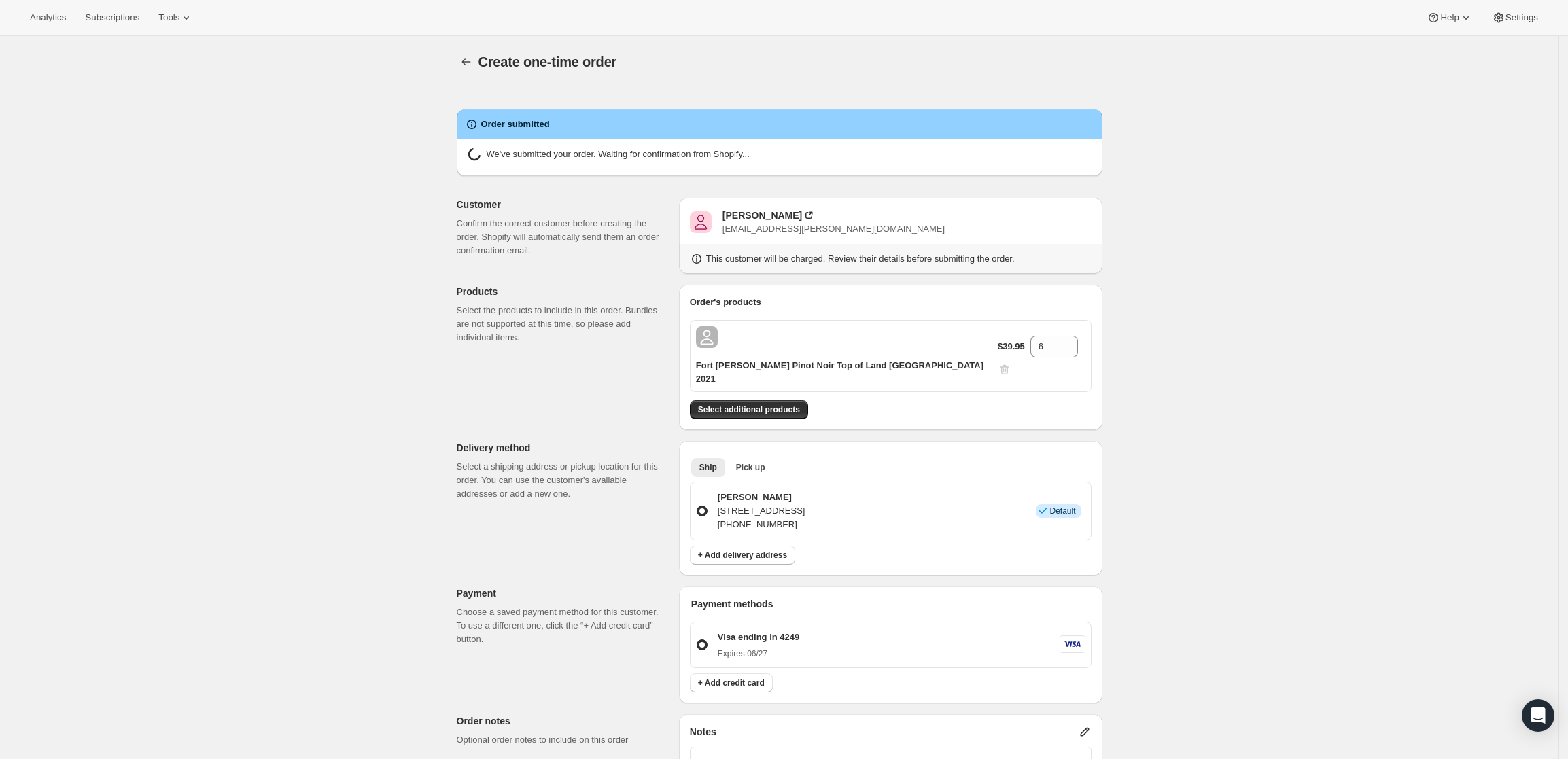
radio input "true"
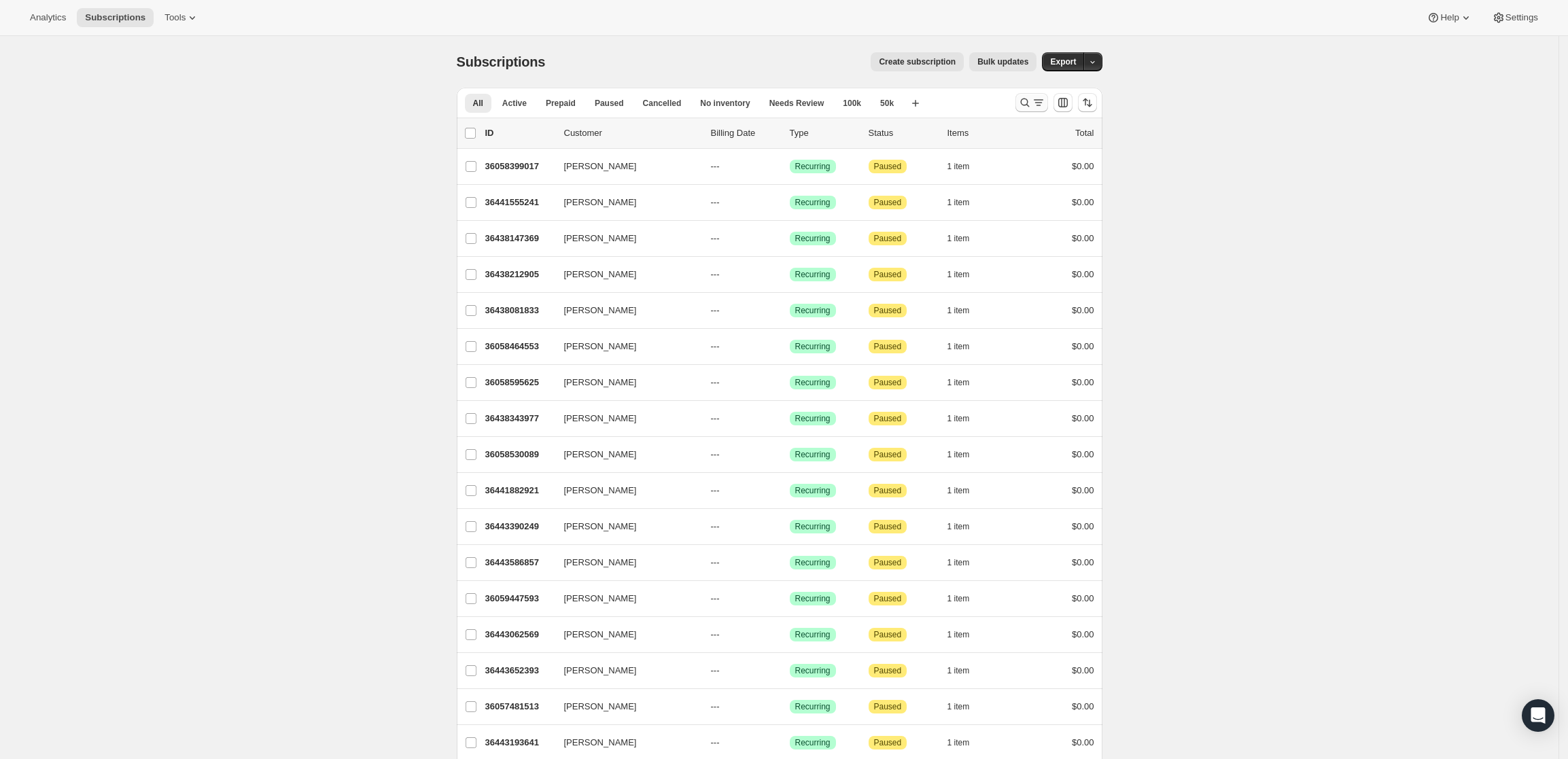
click at [1028, 105] on icon "Search and filter results" at bounding box center [1025, 102] width 13 height 13
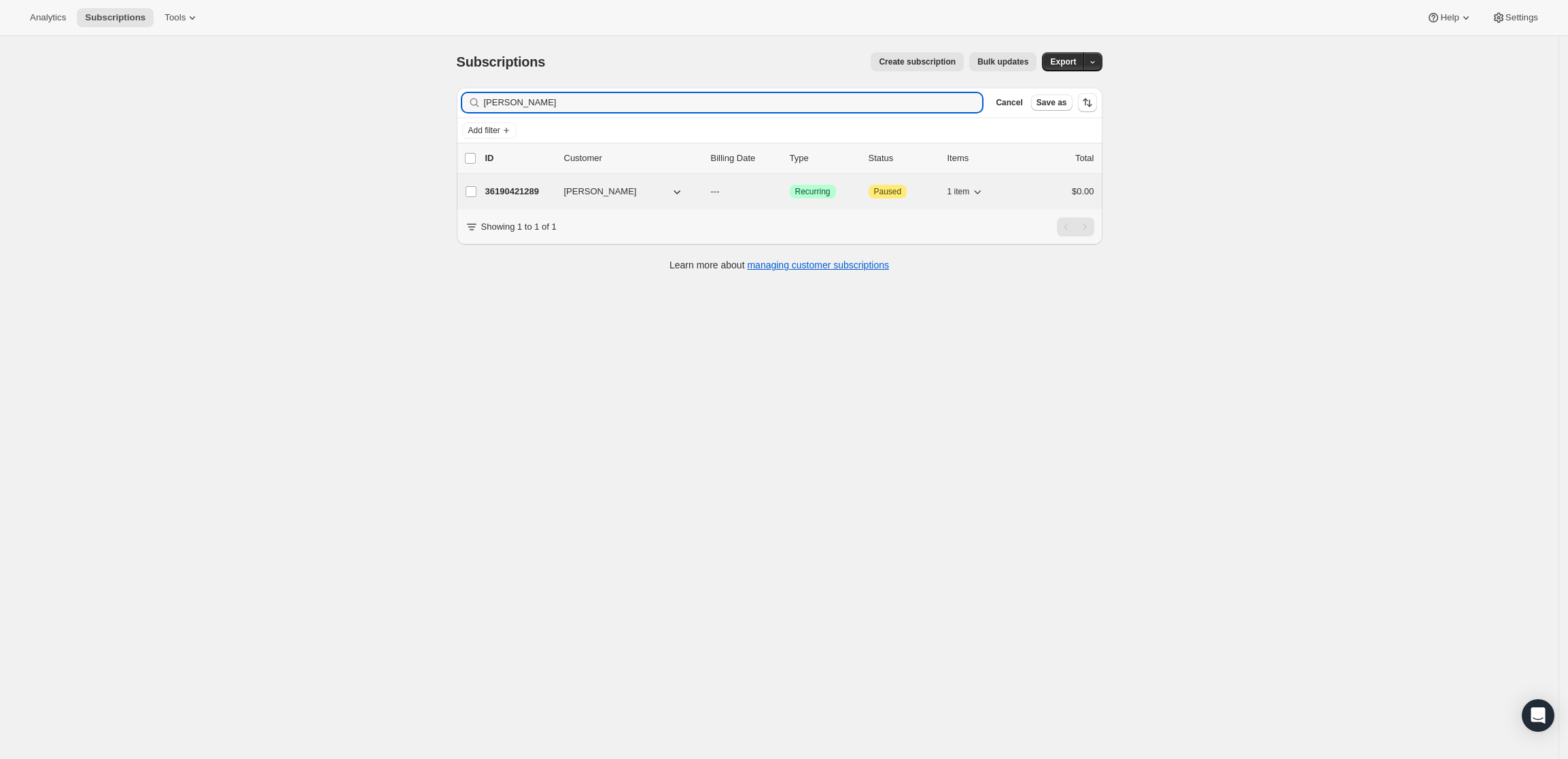
type input "Brennan Zerbe"
click at [522, 191] on p "36190421289" at bounding box center [519, 191] width 68 height 13
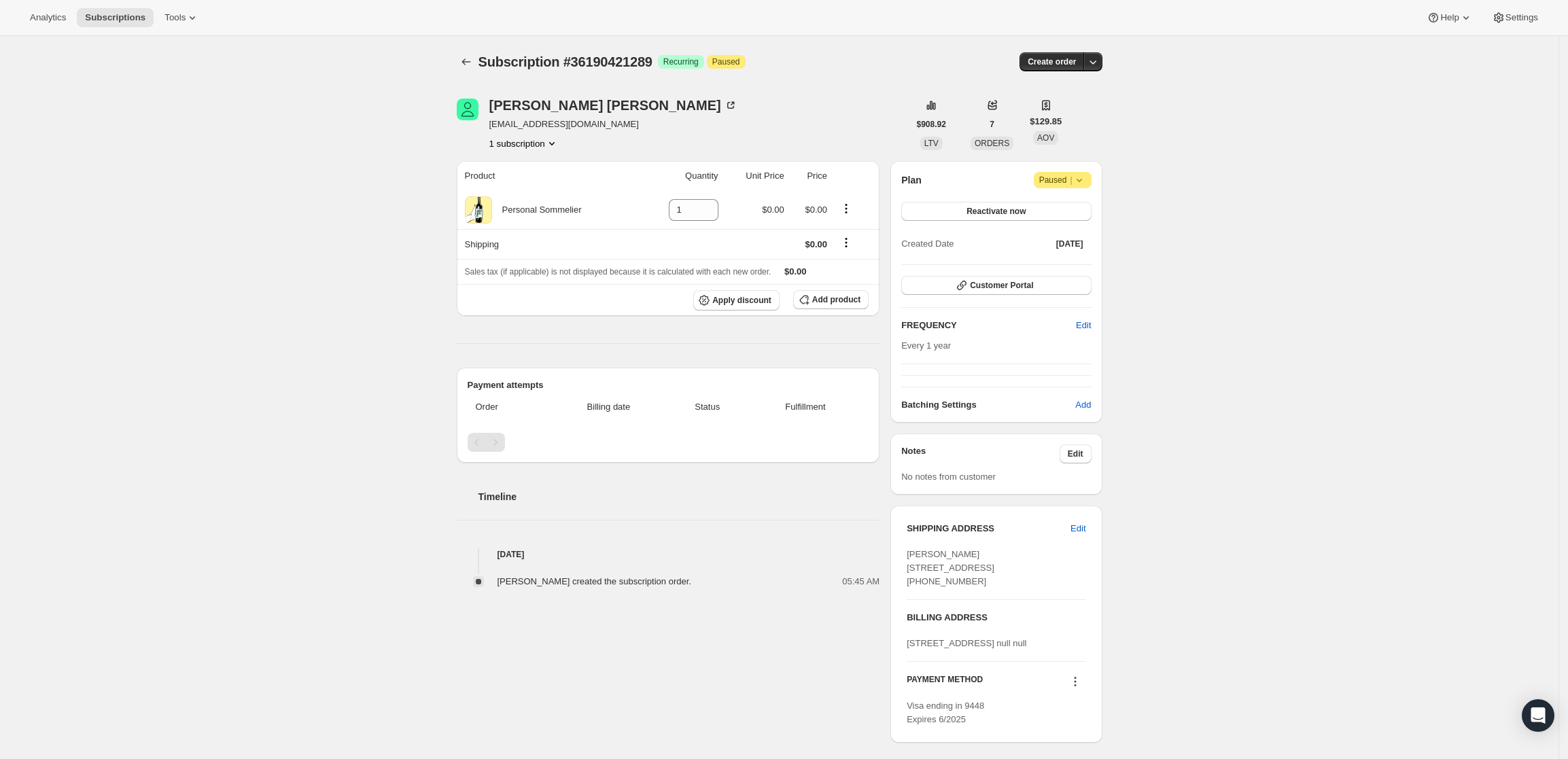
scroll to position [160, 0]
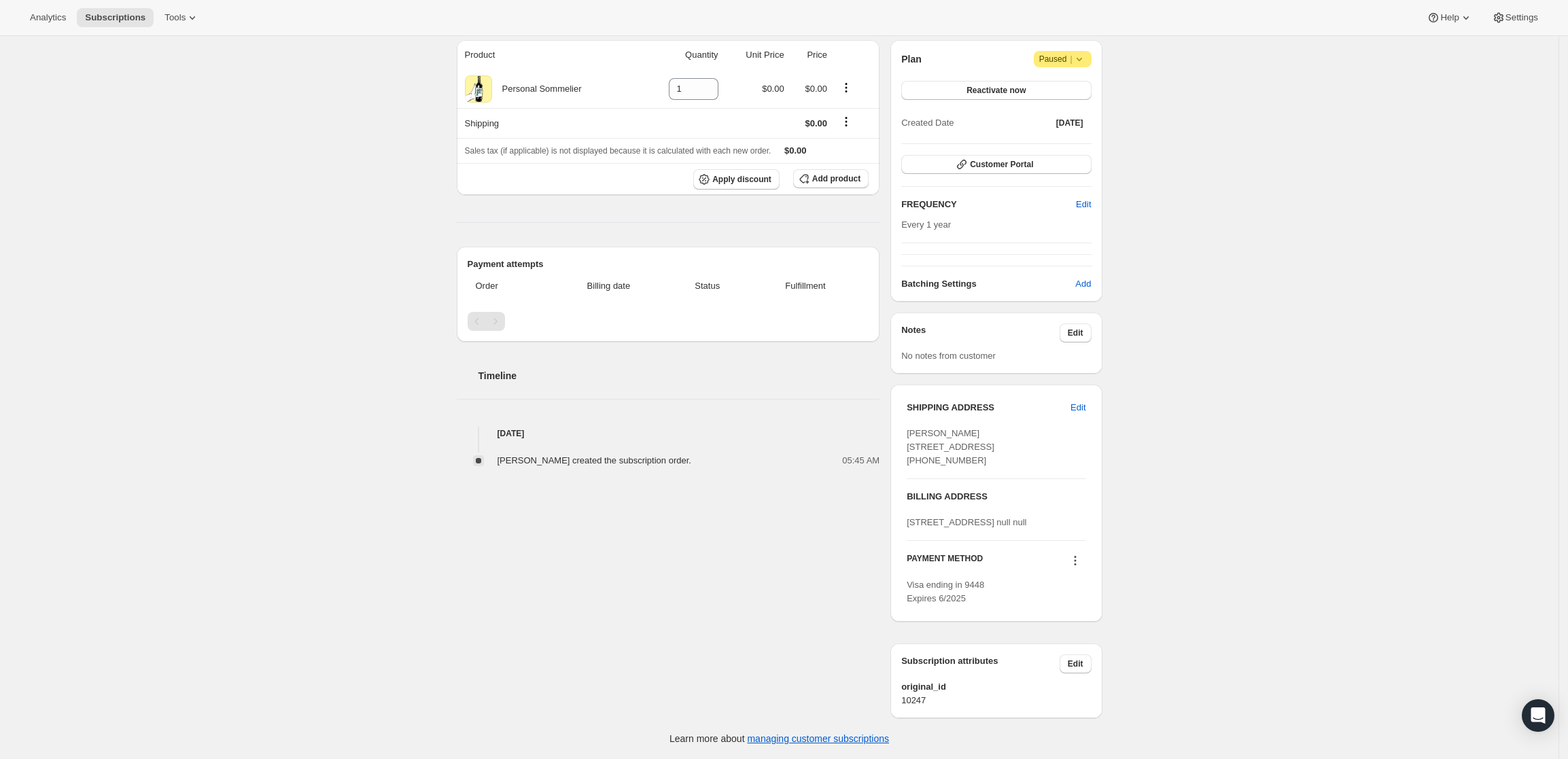
click at [1079, 559] on icon at bounding box center [1076, 560] width 13 height 13
click at [1075, 622] on span "Send link to update card" at bounding box center [1079, 627] width 95 height 10
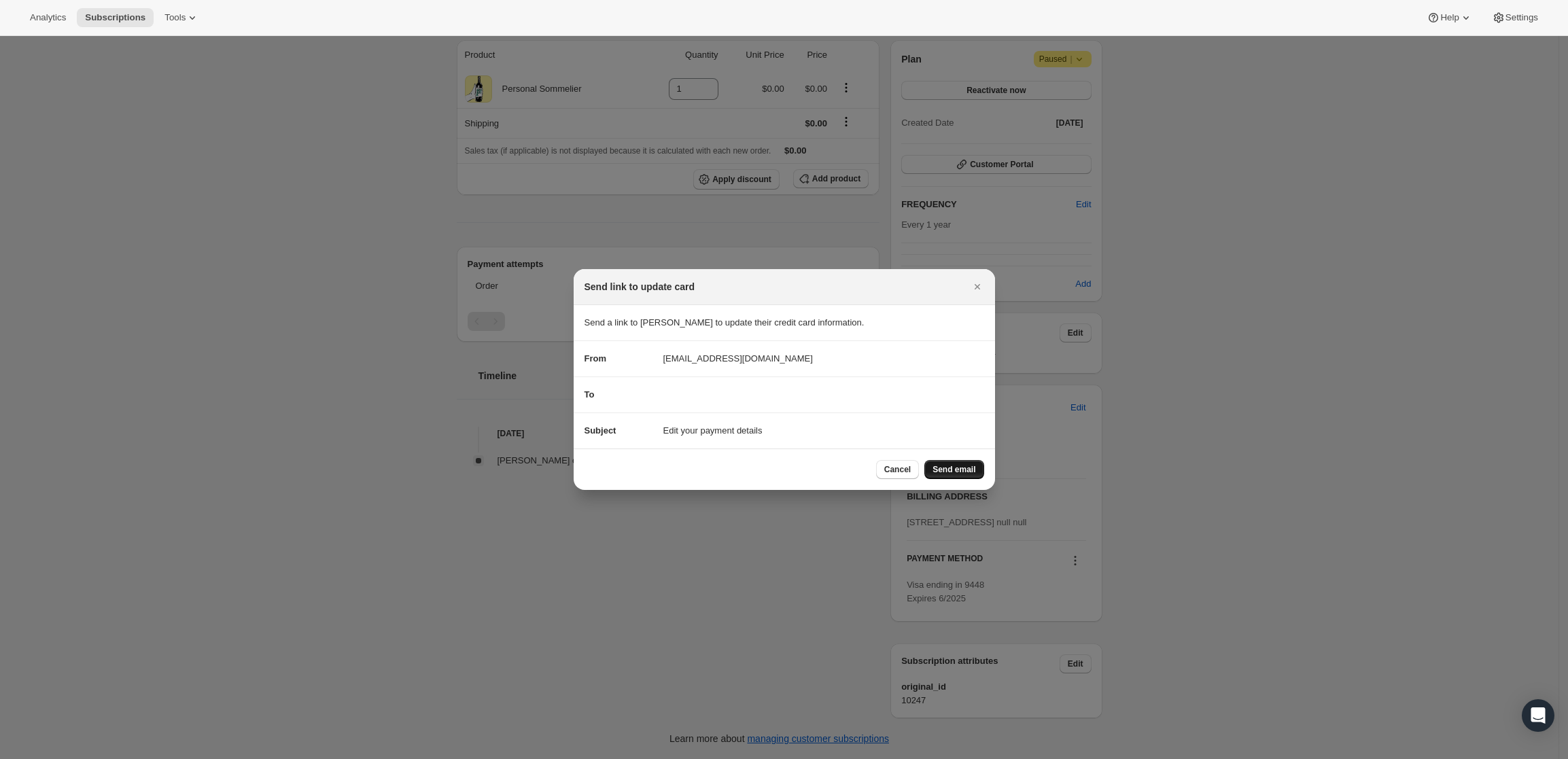
click at [967, 478] on button "Send email" at bounding box center [953, 469] width 59 height 19
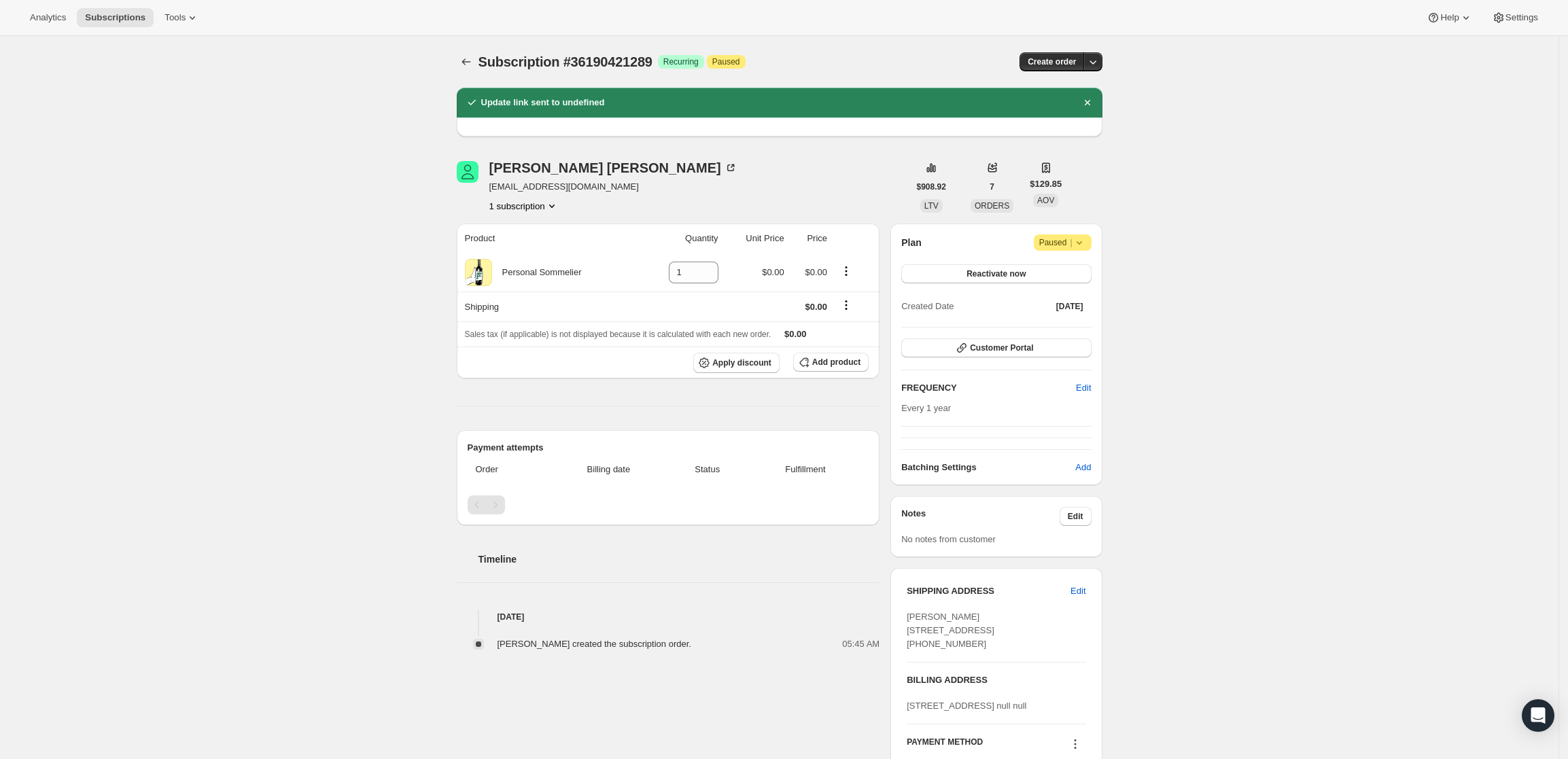
scroll to position [160, 0]
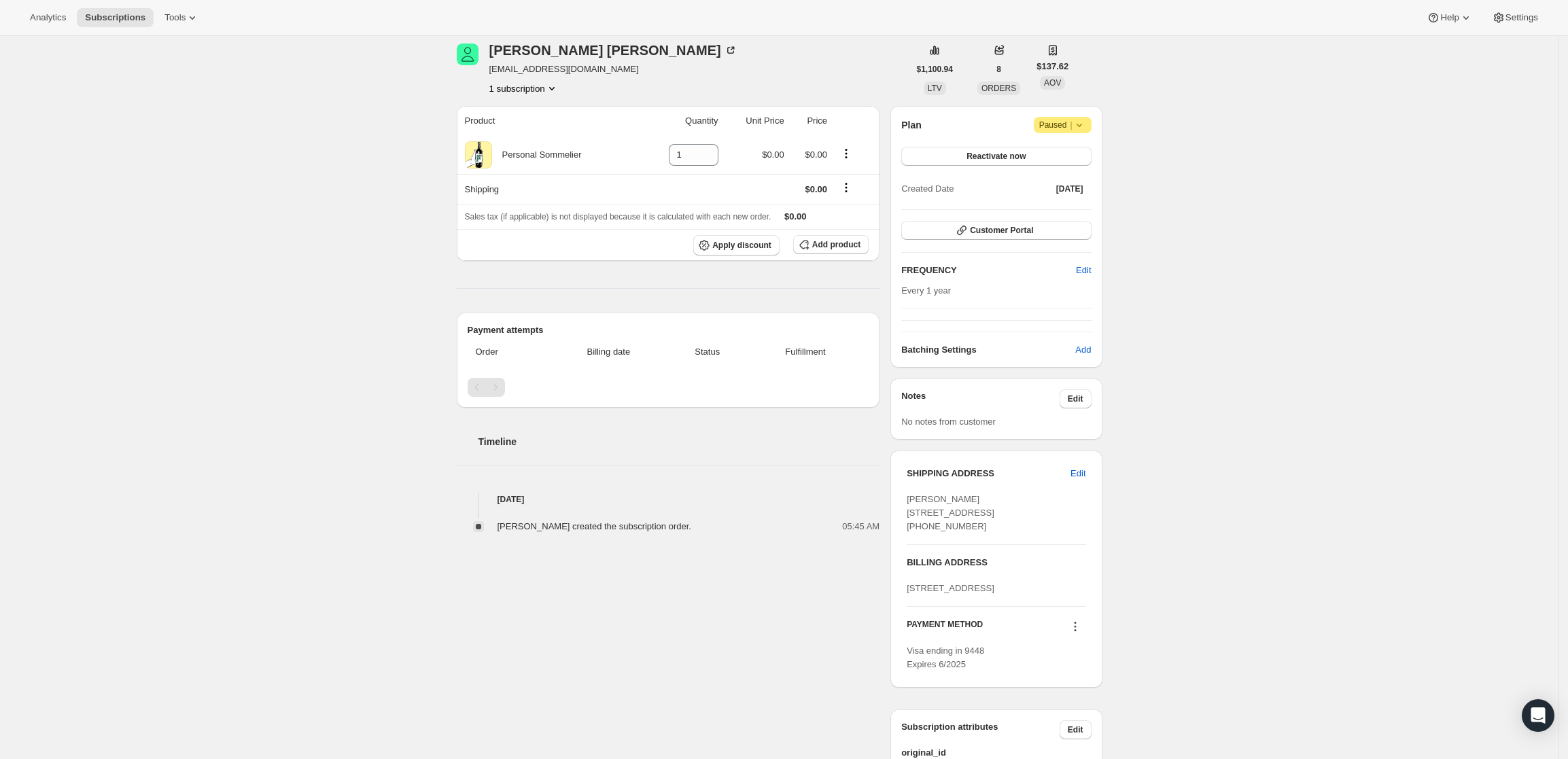
scroll to position [174, 0]
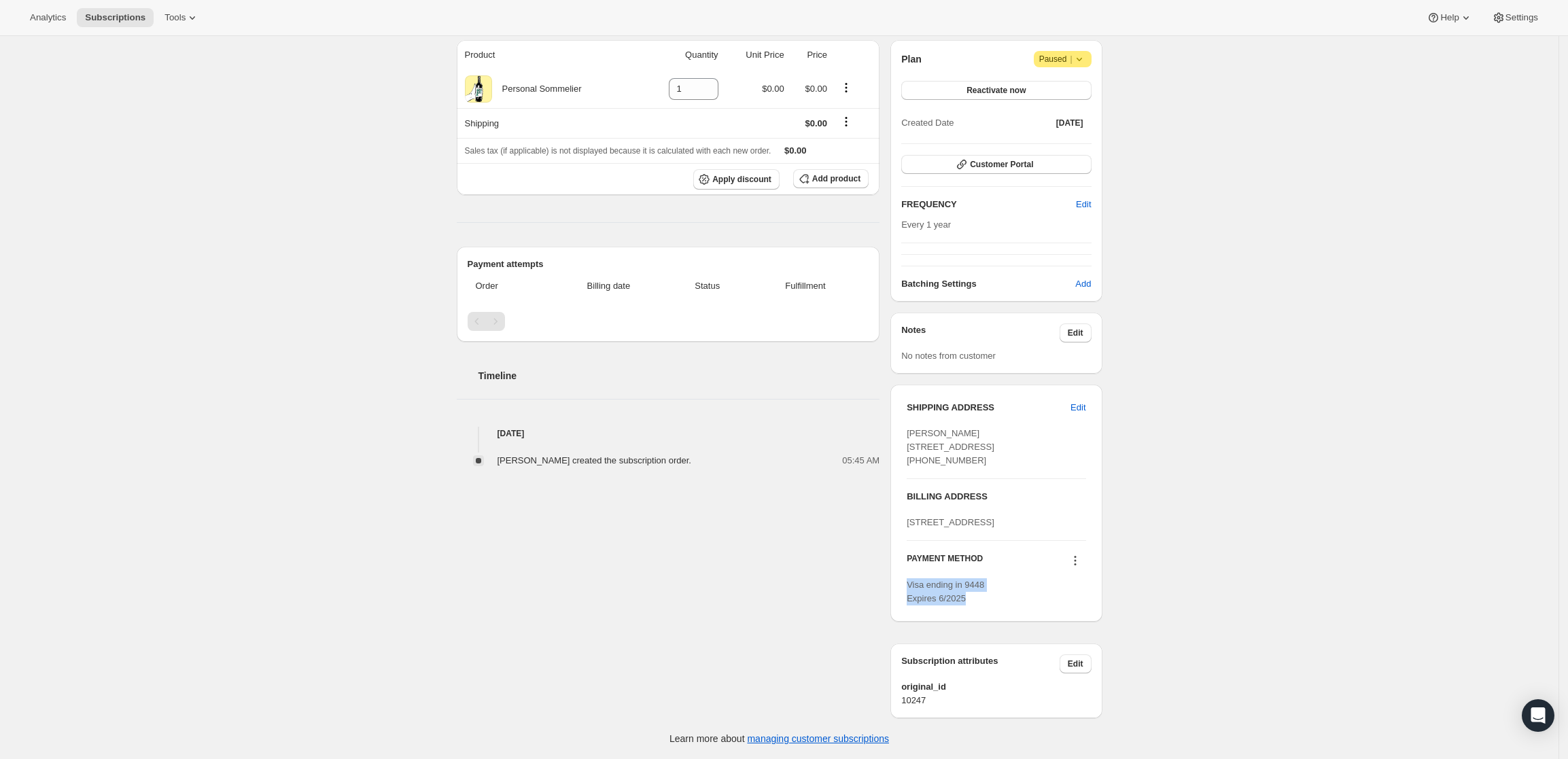
drag, startPoint x: 975, startPoint y: 594, endPoint x: 913, endPoint y: 585, distance: 62.6
click at [913, 585] on div "Visa ending in 9448 Expires 6/2025" at bounding box center [996, 591] width 179 height 27
copy span "Visa ending in 9448 Expires 6/2025"
